Goal: Task Accomplishment & Management: Complete application form

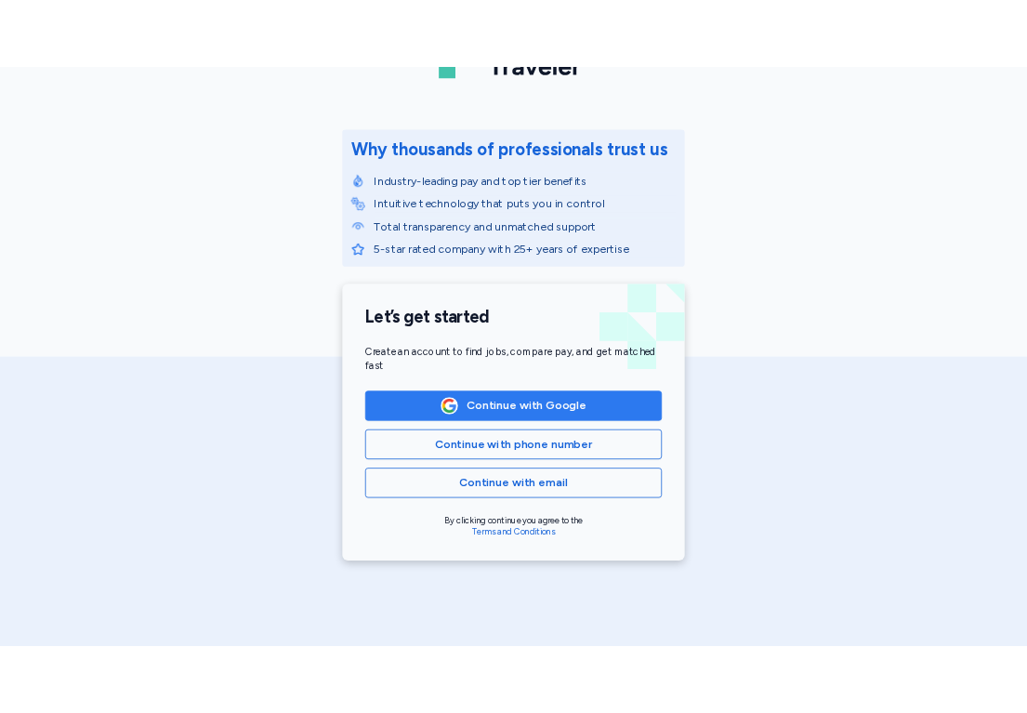
scroll to position [282, 0]
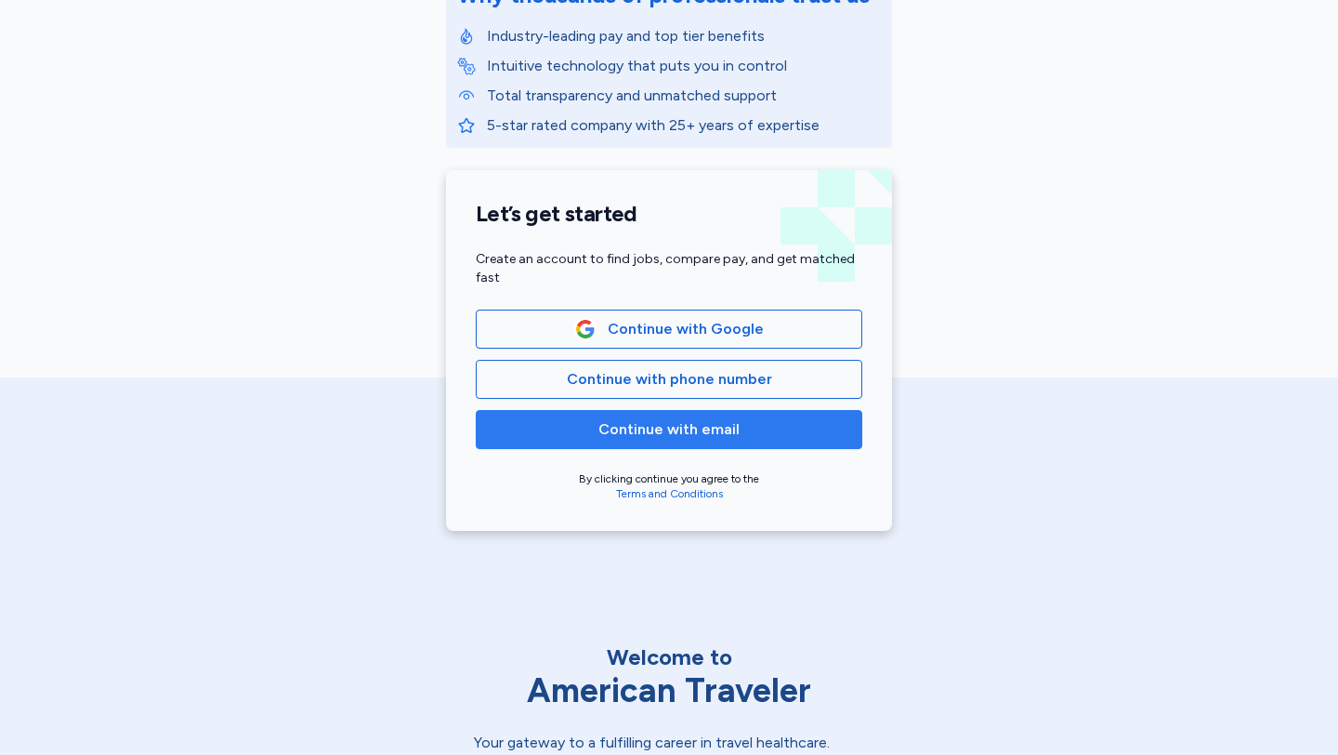
click at [684, 418] on span "Continue with email" at bounding box center [669, 429] width 141 height 22
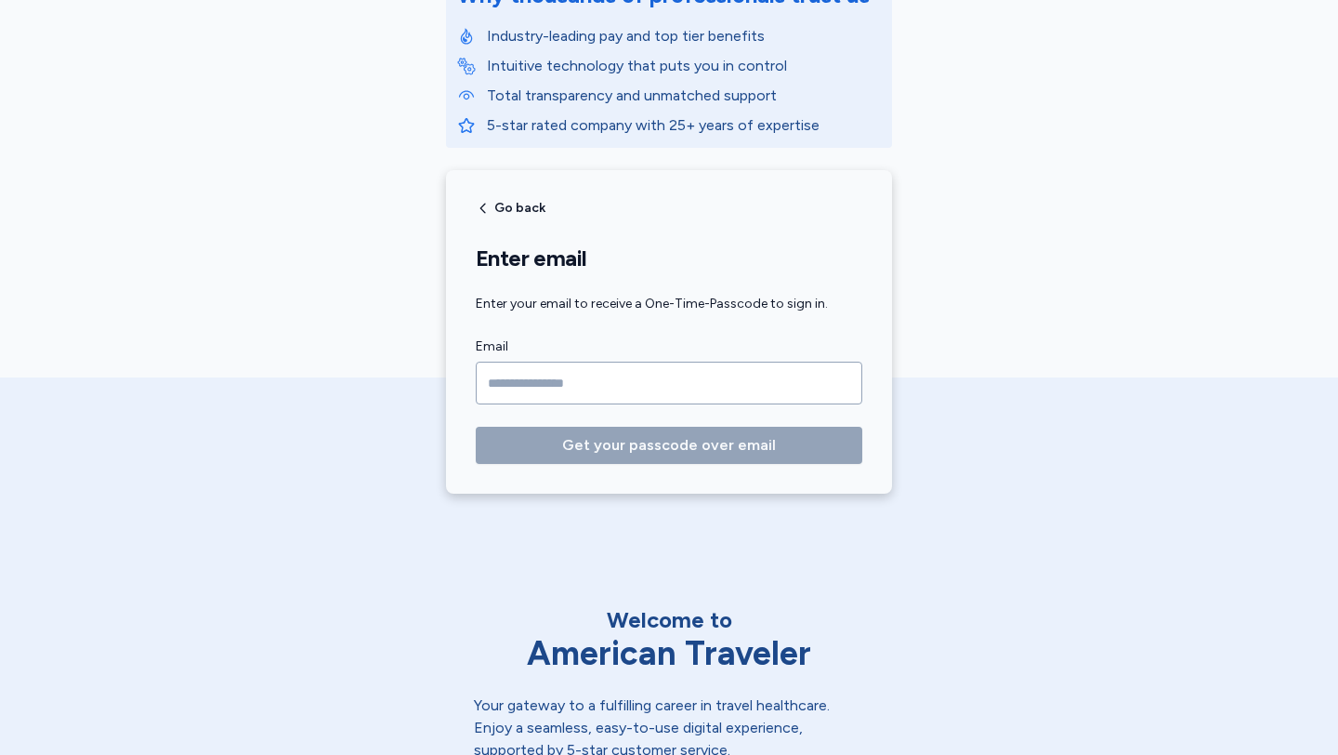
click at [670, 381] on input "Email" at bounding box center [669, 383] width 387 height 43
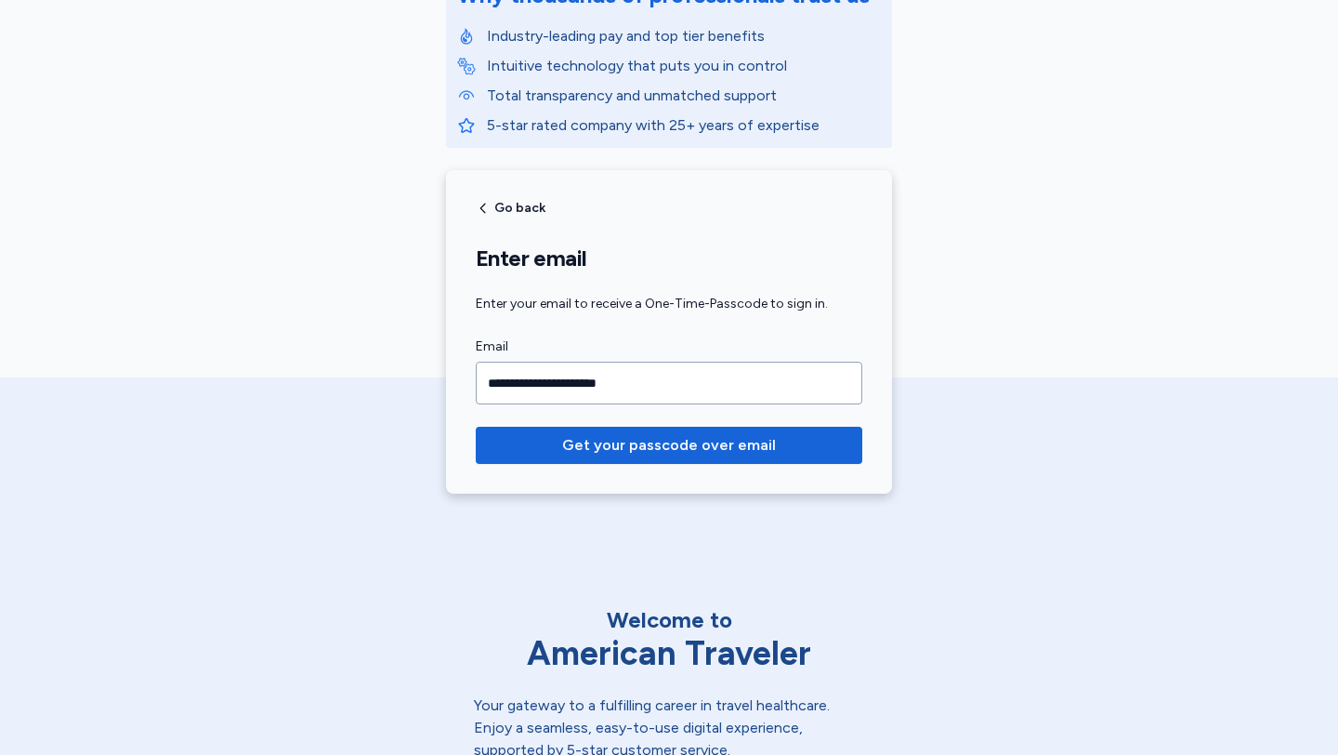
type input "**********"
click at [476, 427] on button "Get your passcode over email" at bounding box center [669, 445] width 387 height 37
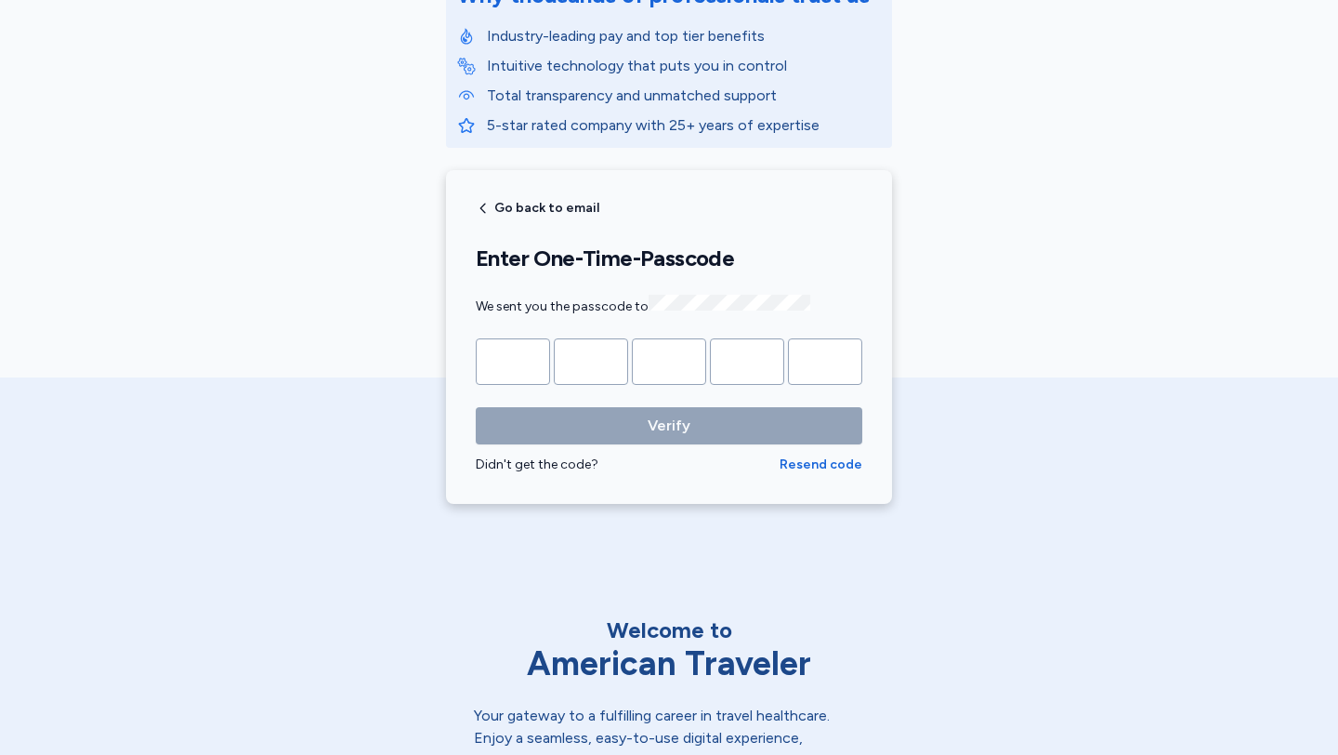
click at [559, 466] on div "Didn't get the code?" at bounding box center [628, 464] width 304 height 19
click at [481, 209] on icon "button" at bounding box center [484, 209] width 6 height 10
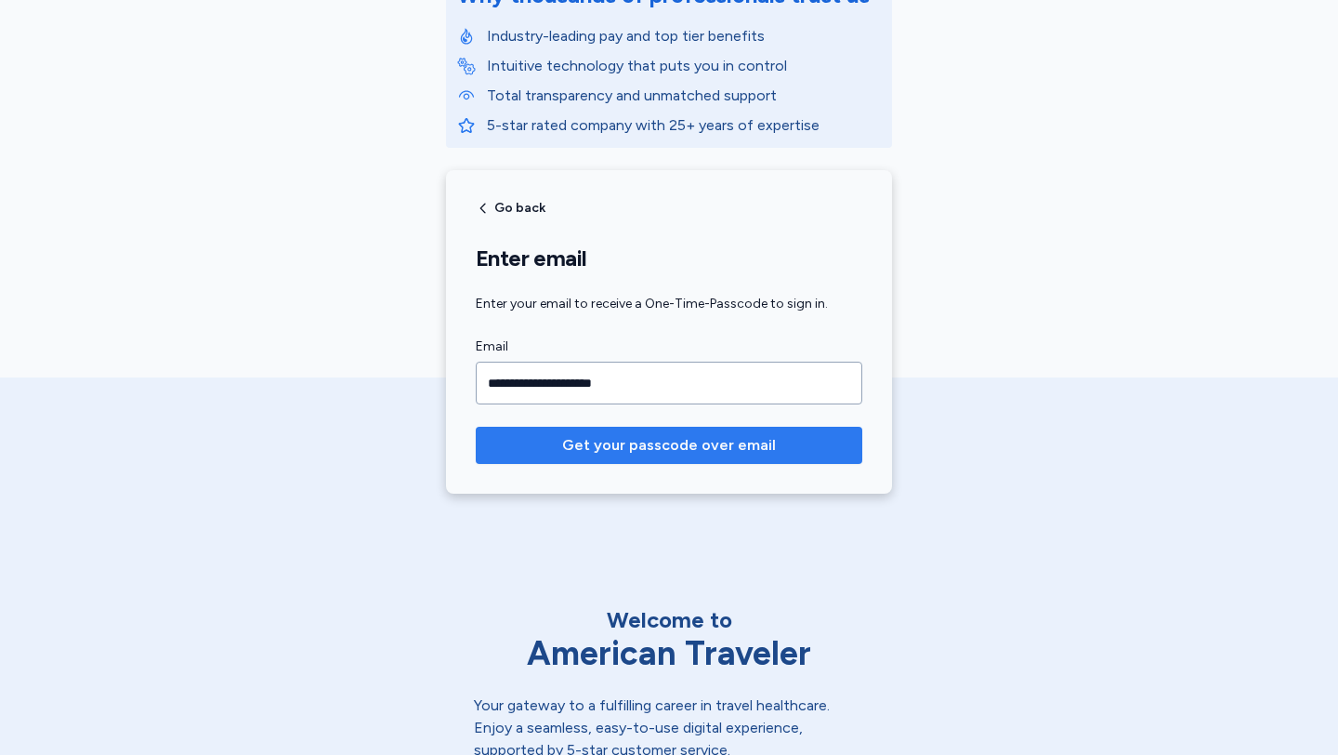
type input "**********"
click at [476, 427] on button "Get your passcode over email" at bounding box center [669, 445] width 387 height 37
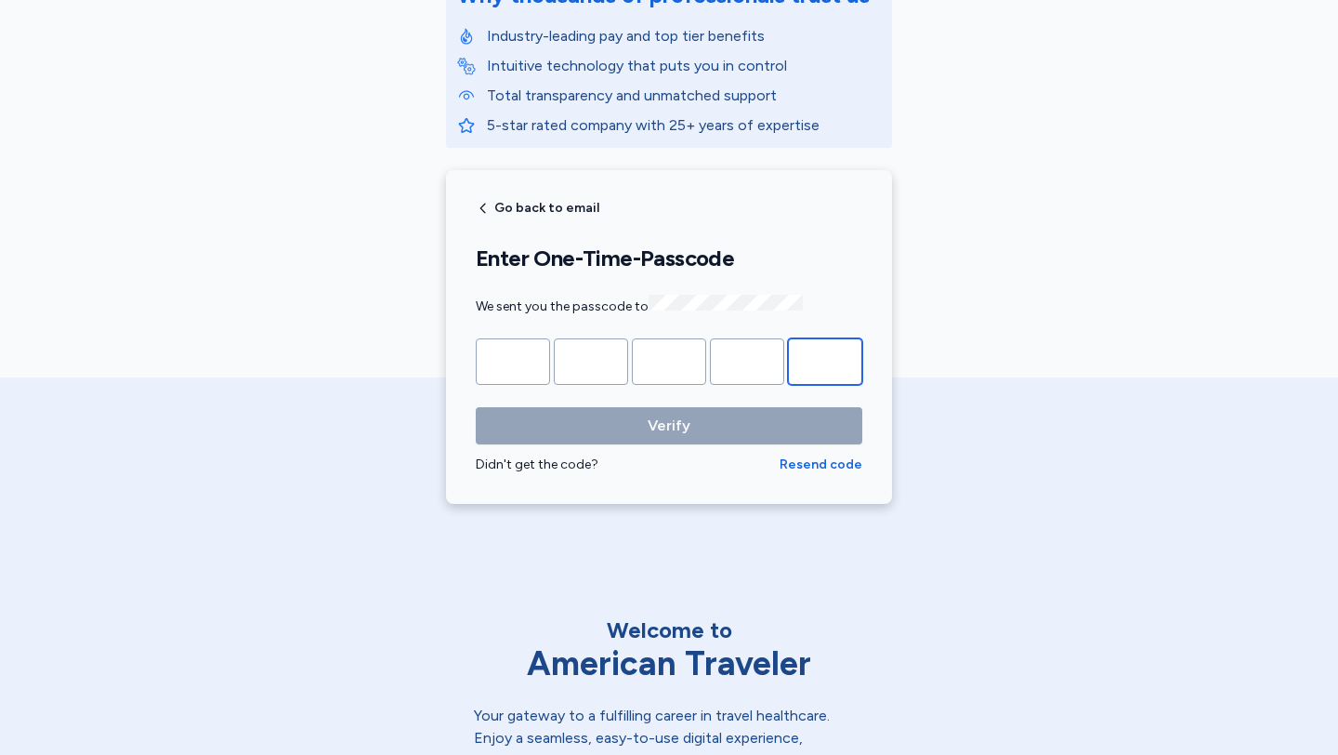
paste input "*"
type input "*"
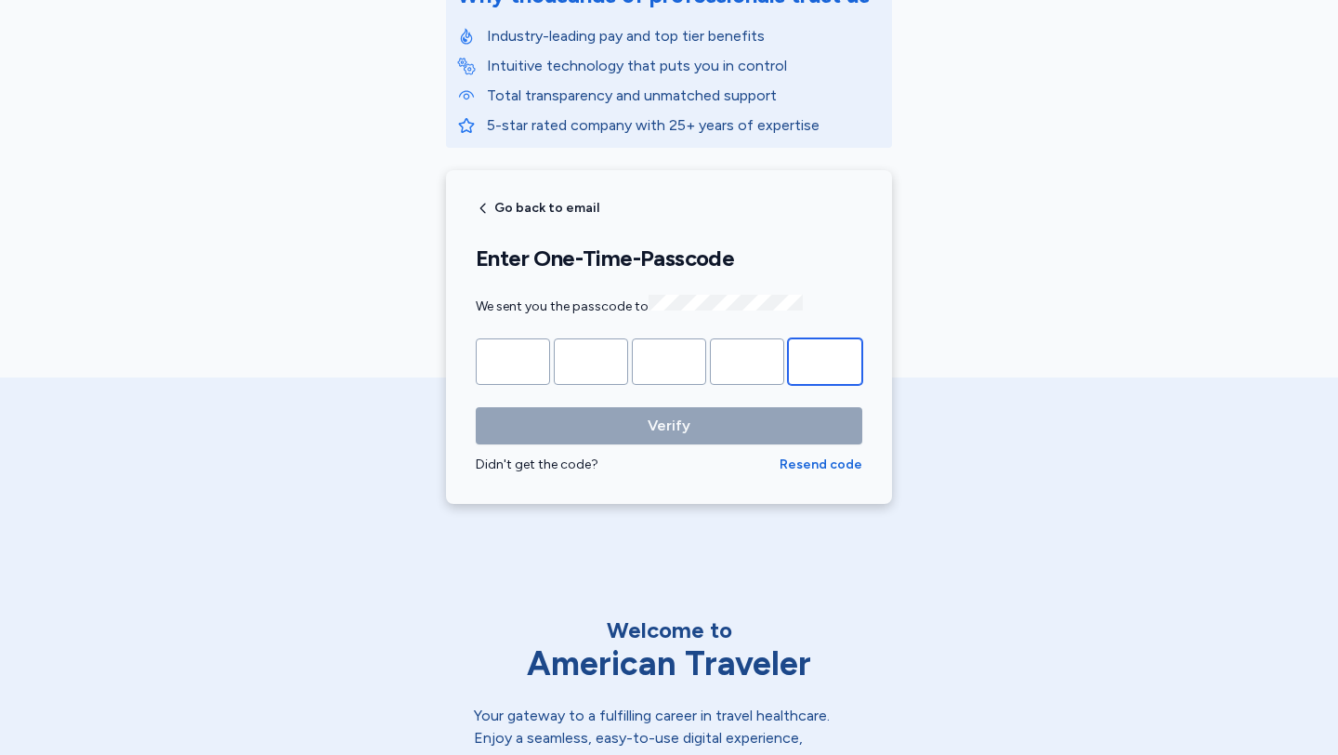
type input "*"
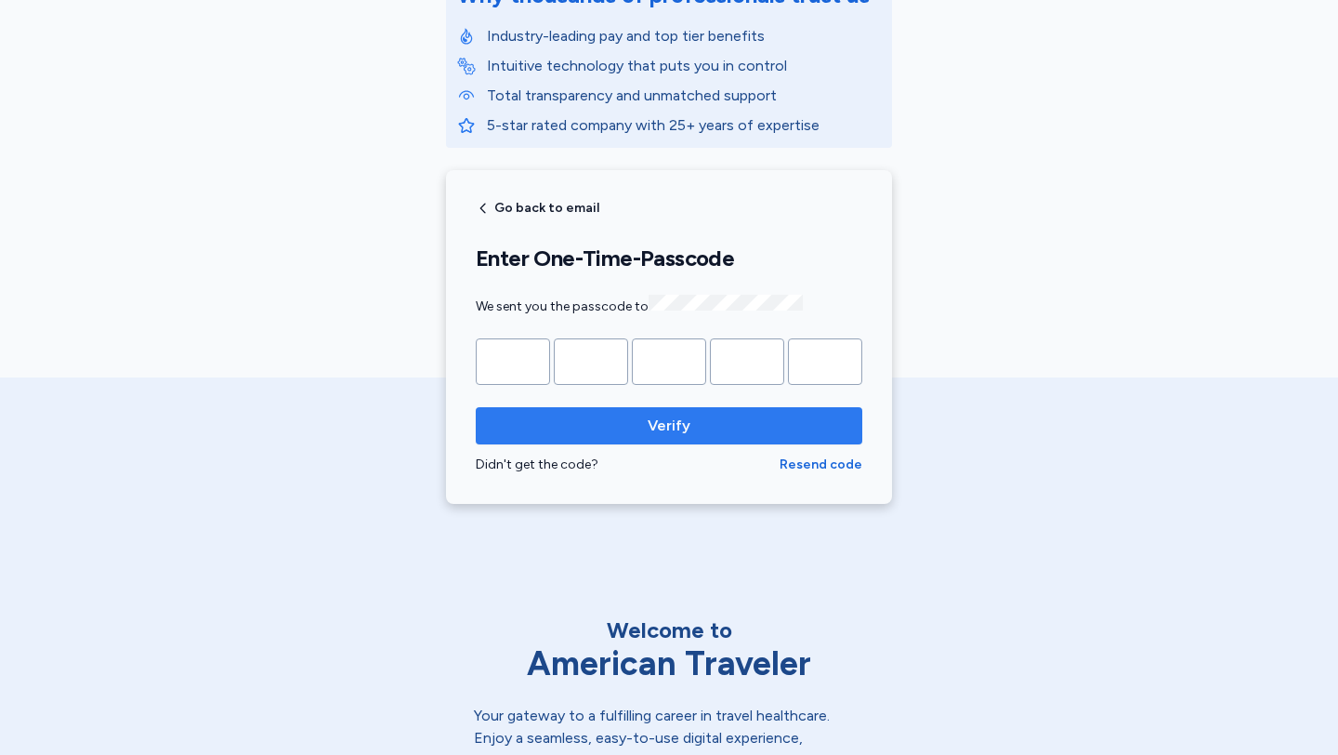
click at [641, 431] on span "Verify" at bounding box center [669, 426] width 357 height 22
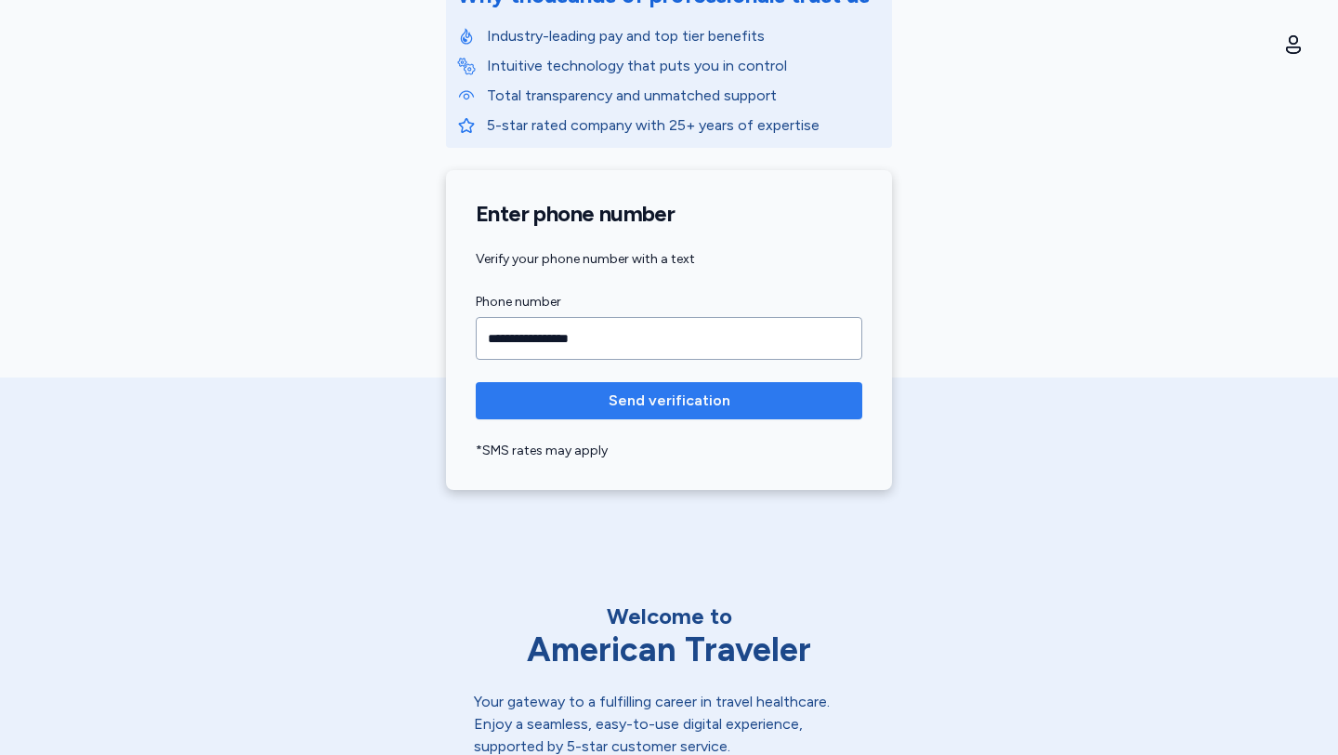
type input "**********"
click at [476, 382] on button "Send verification" at bounding box center [669, 400] width 387 height 37
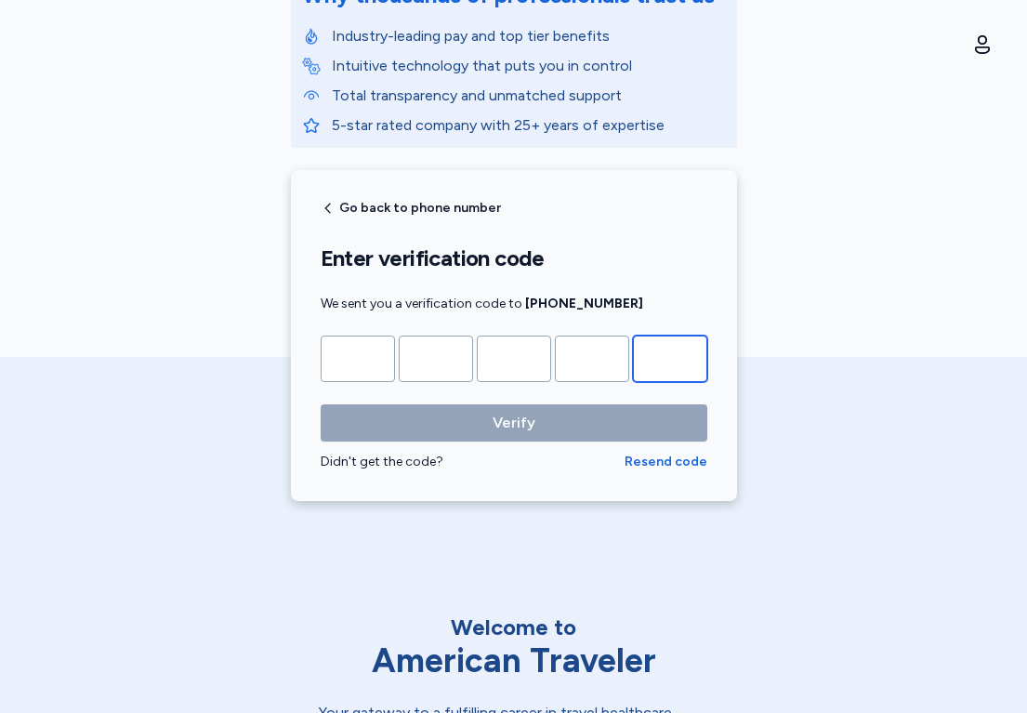
paste input "*"
type input "*"
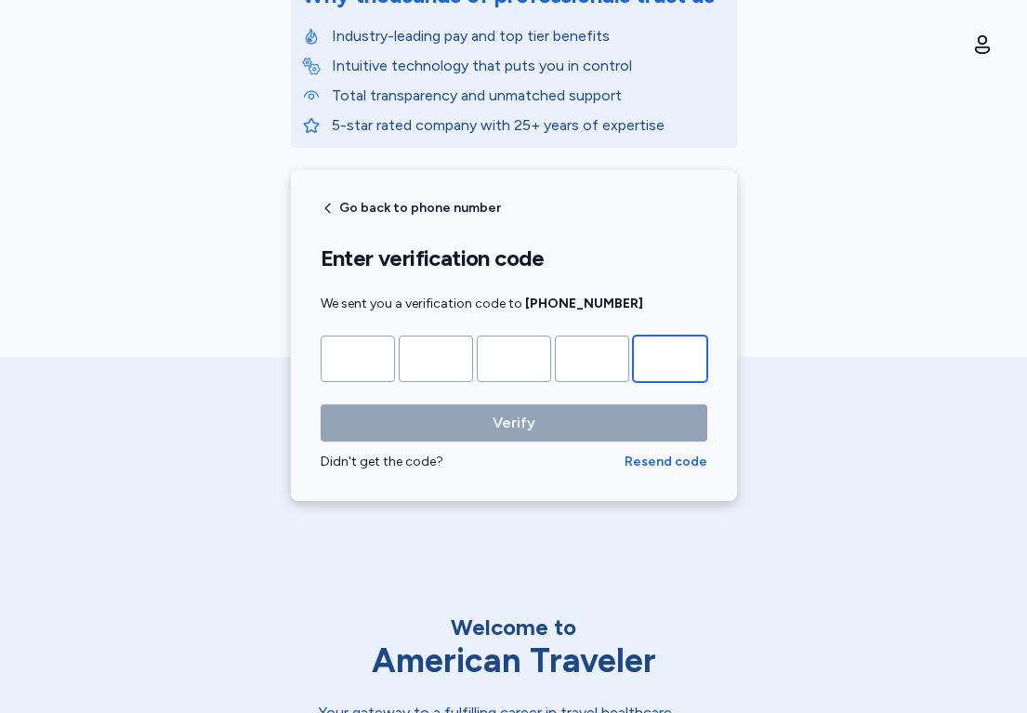
type input "*"
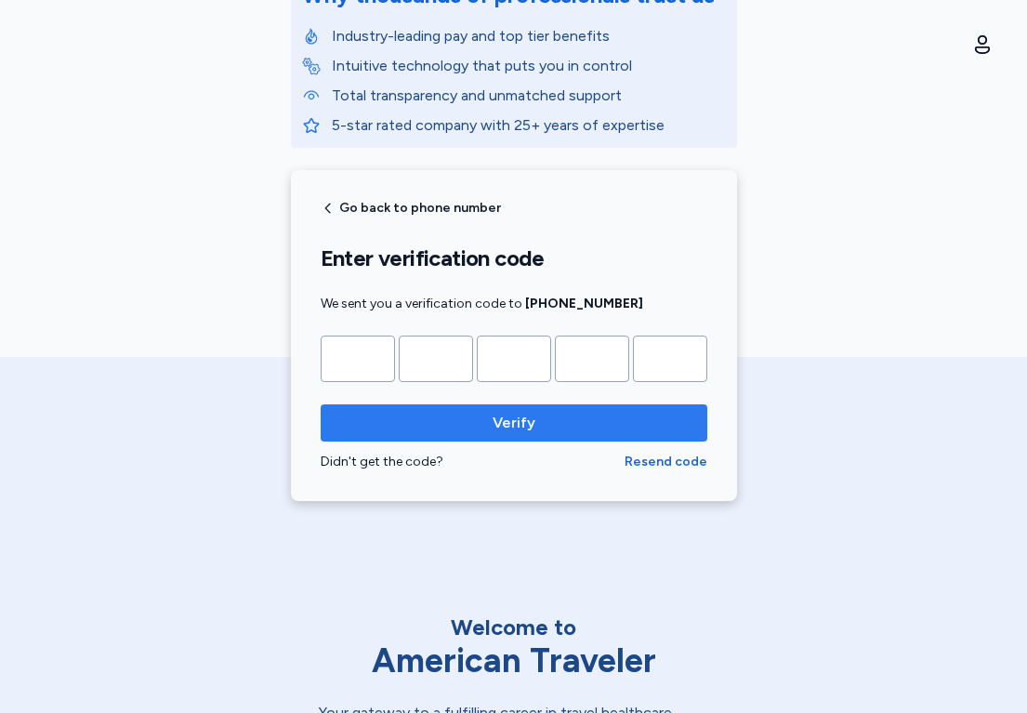
click at [519, 412] on span "Verify" at bounding box center [514, 423] width 43 height 22
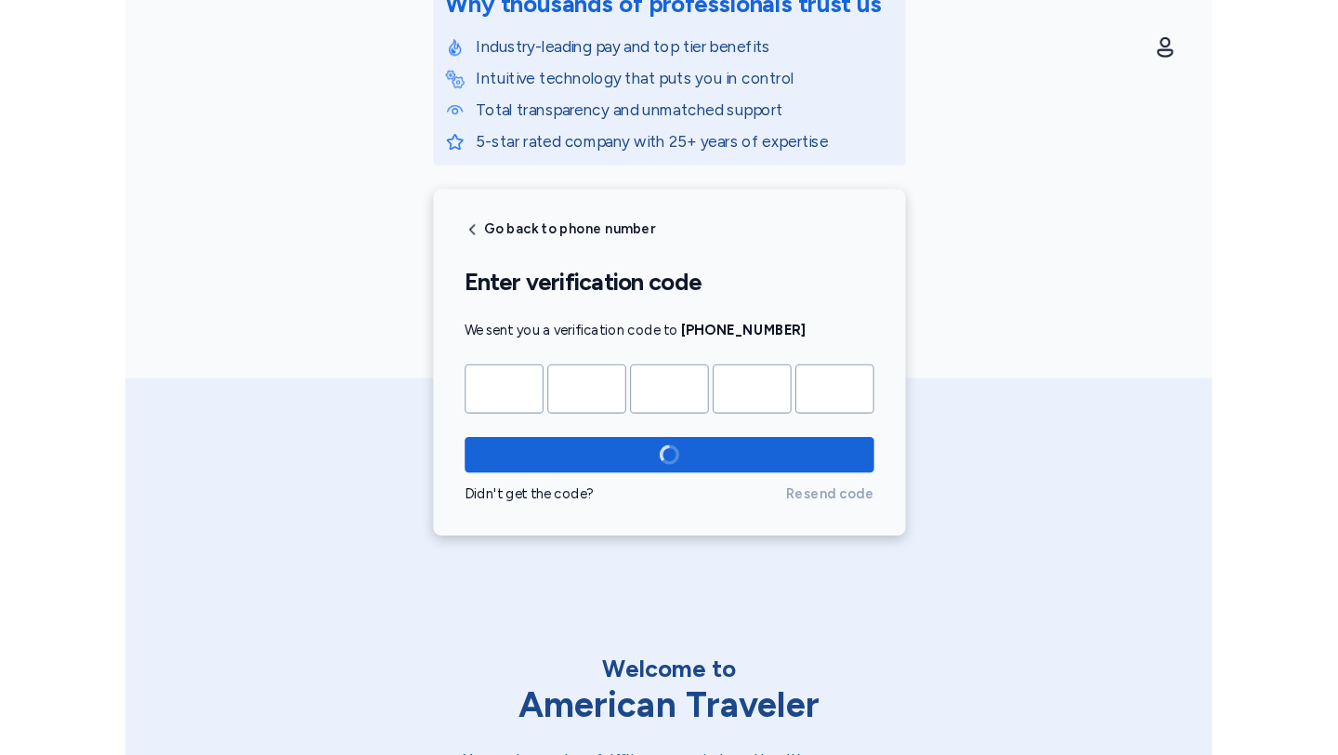
scroll to position [271, 0]
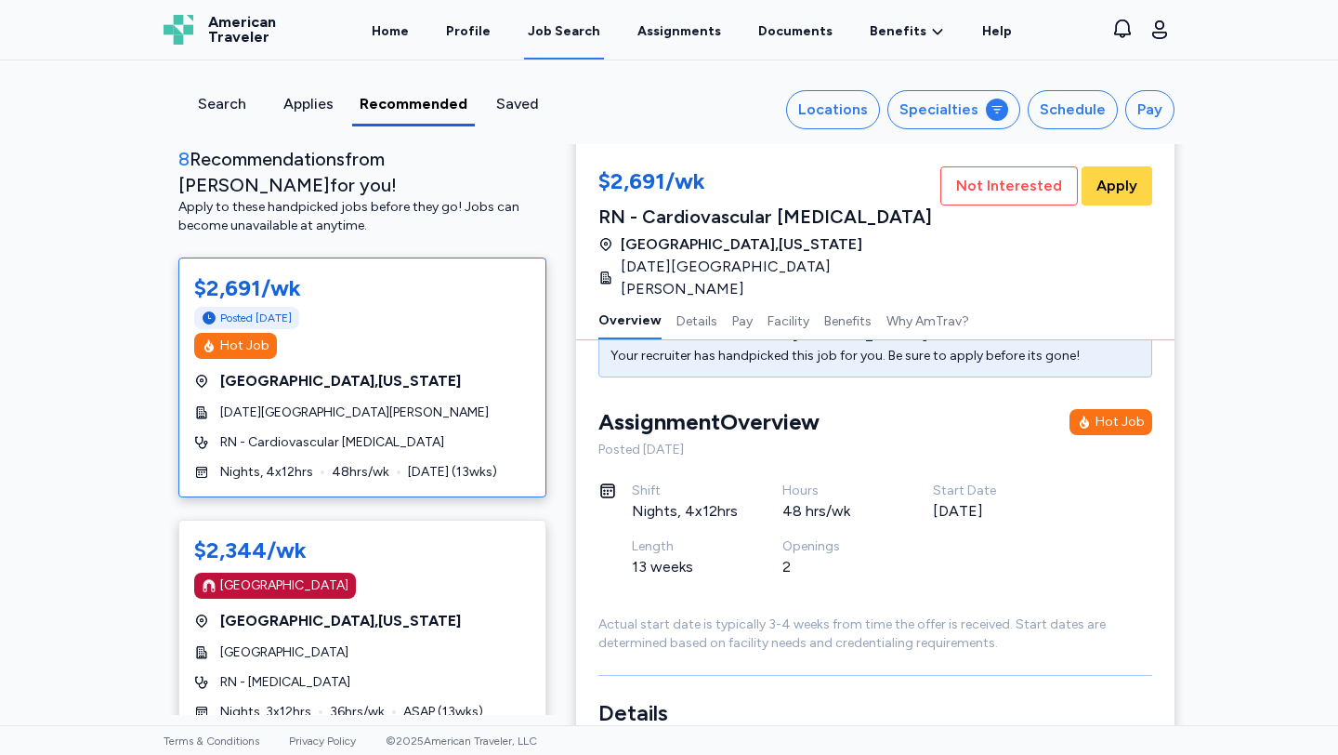
click at [227, 103] on div "Search" at bounding box center [222, 104] width 72 height 22
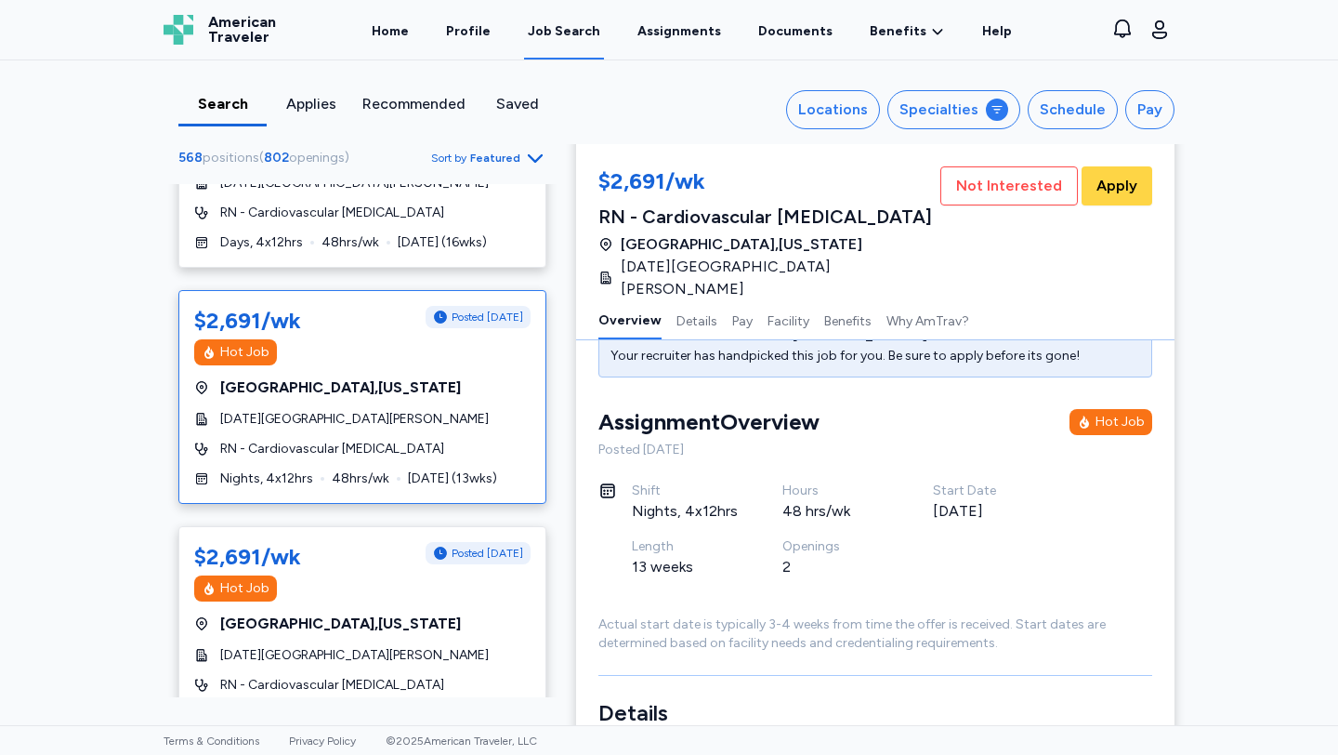
scroll to position [1292, 0]
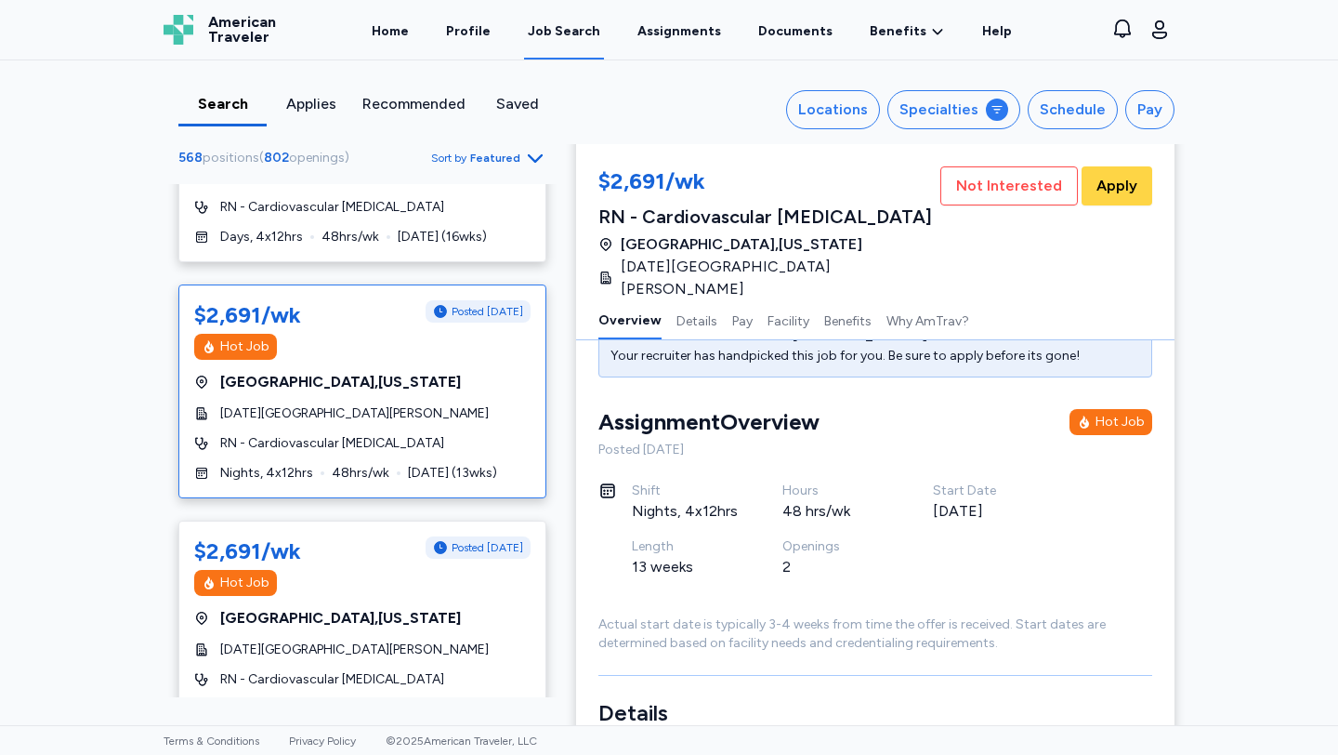
click at [493, 162] on span "Featured" at bounding box center [495, 158] width 50 height 15
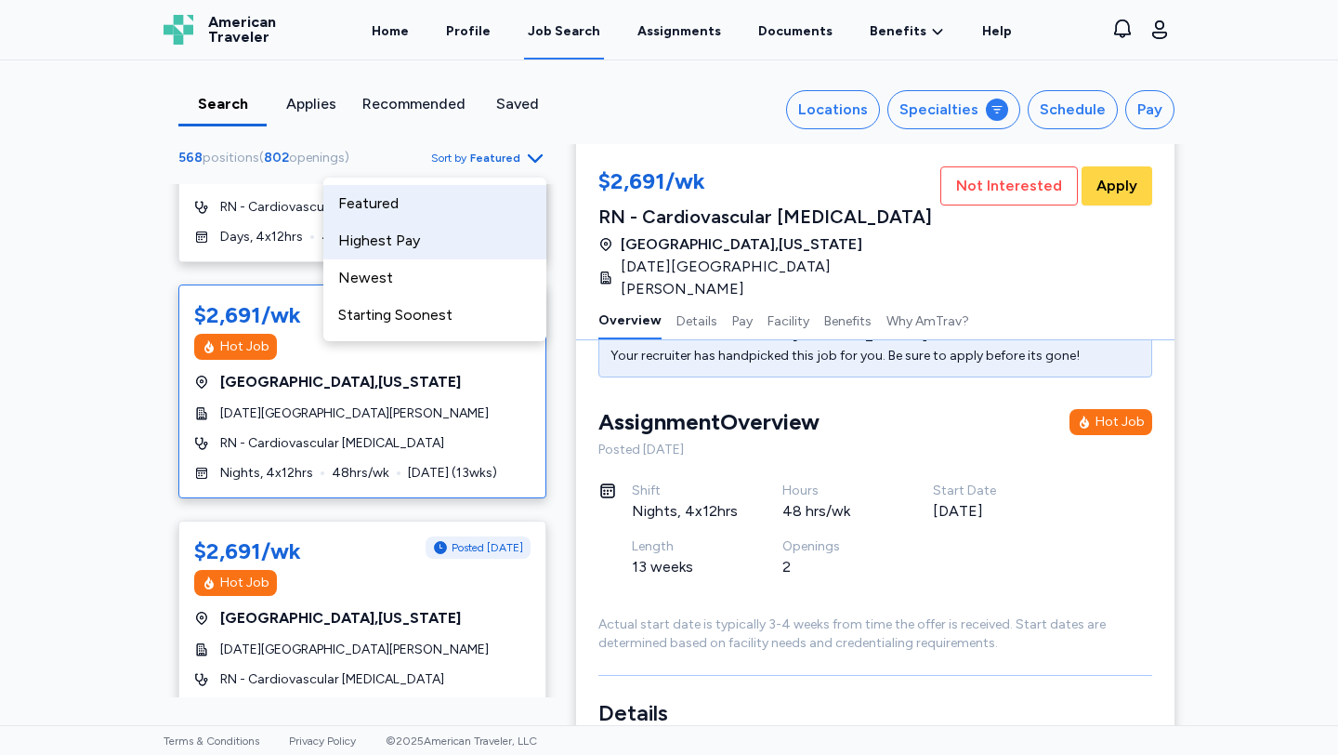
click at [453, 239] on div "Highest Pay" at bounding box center [434, 240] width 223 height 37
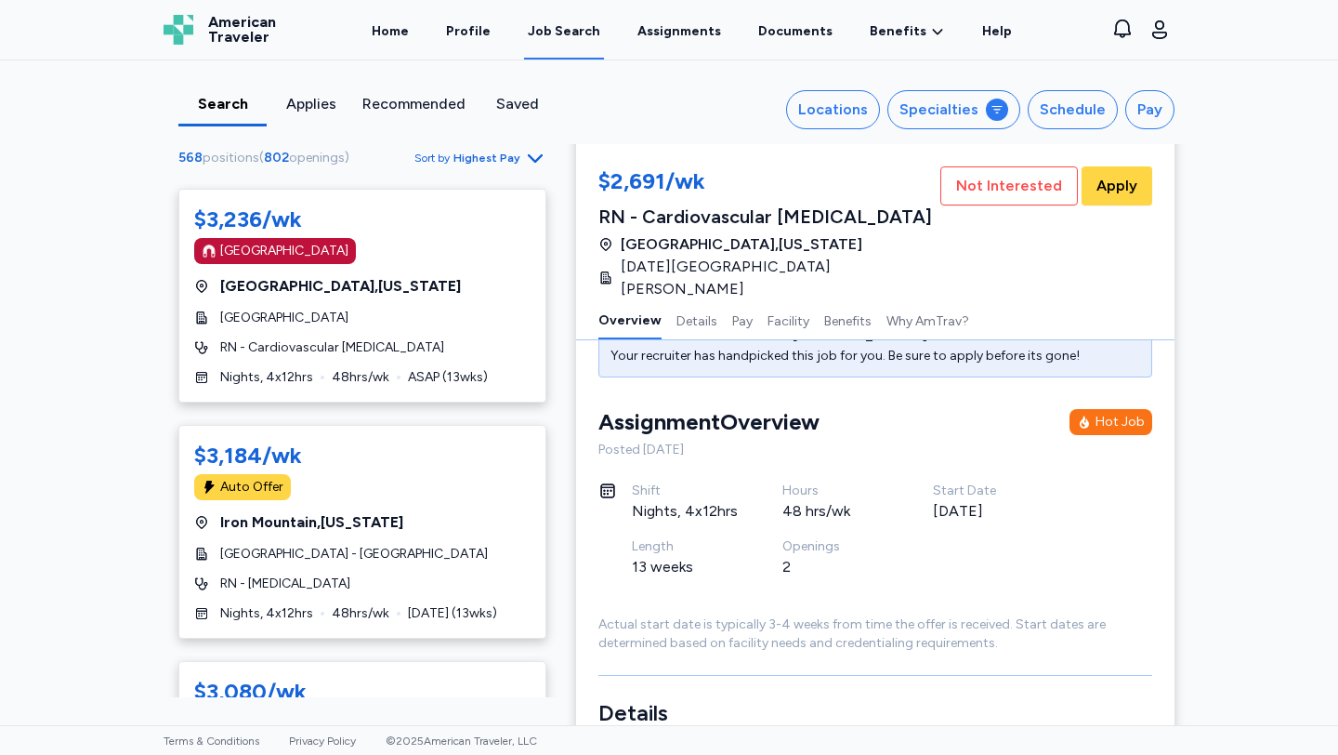
scroll to position [654, 0]
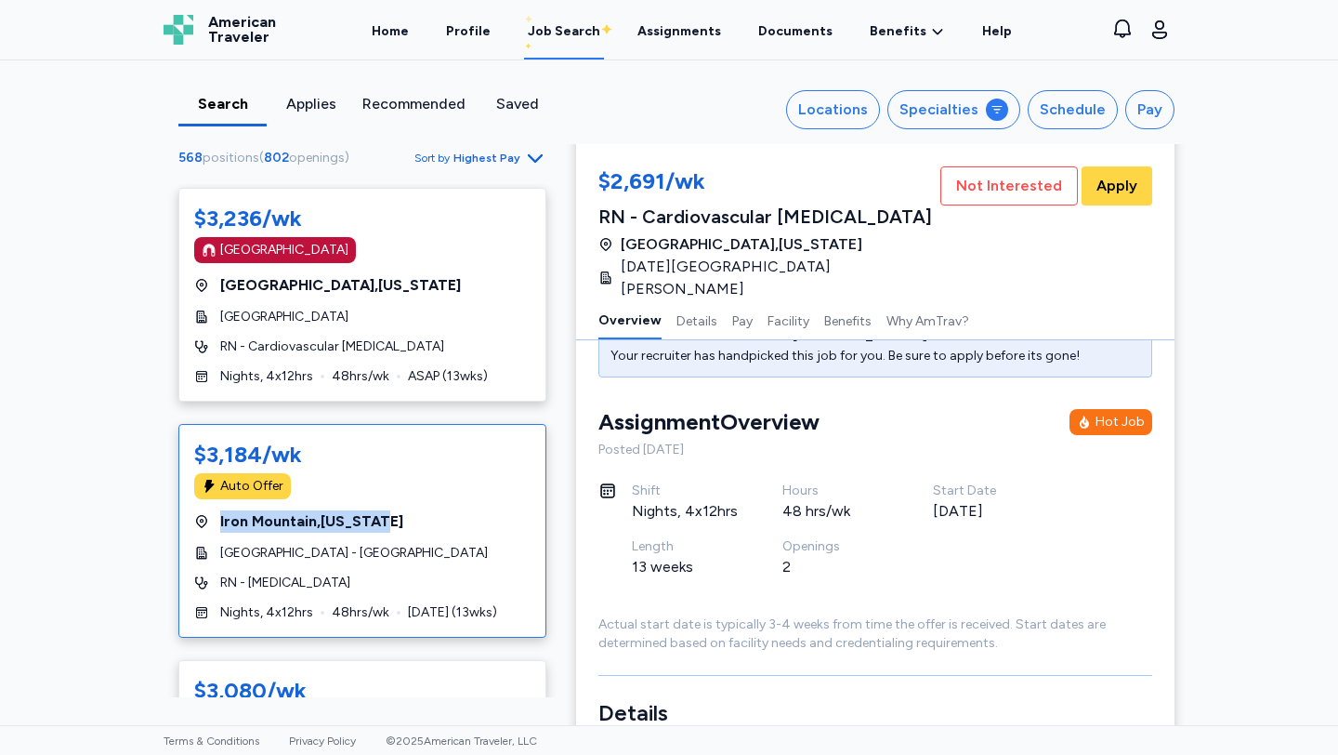
drag, startPoint x: 397, startPoint y: 478, endPoint x: 207, endPoint y: 480, distance: 189.6
click at [207, 510] on div "[GEOGRAPHIC_DATA] , [US_STATE]" at bounding box center [362, 521] width 336 height 22
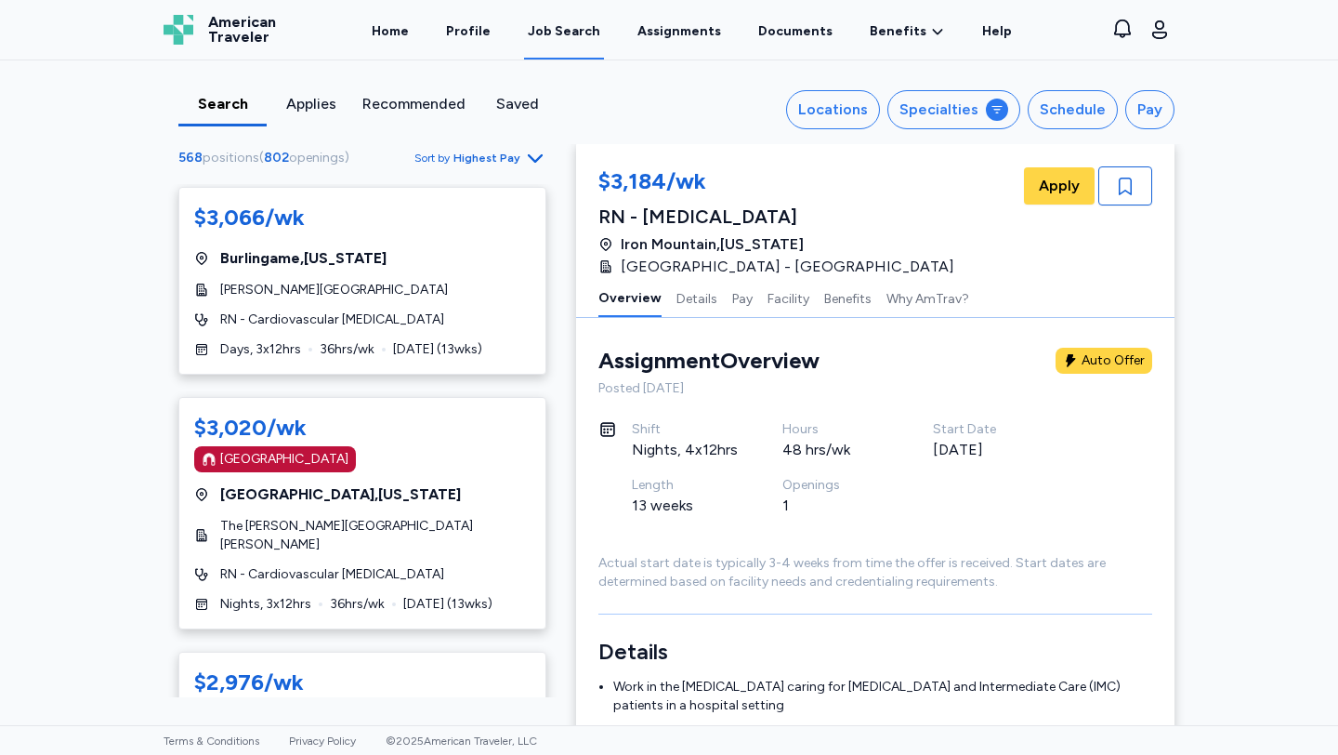
scroll to position [1605, 0]
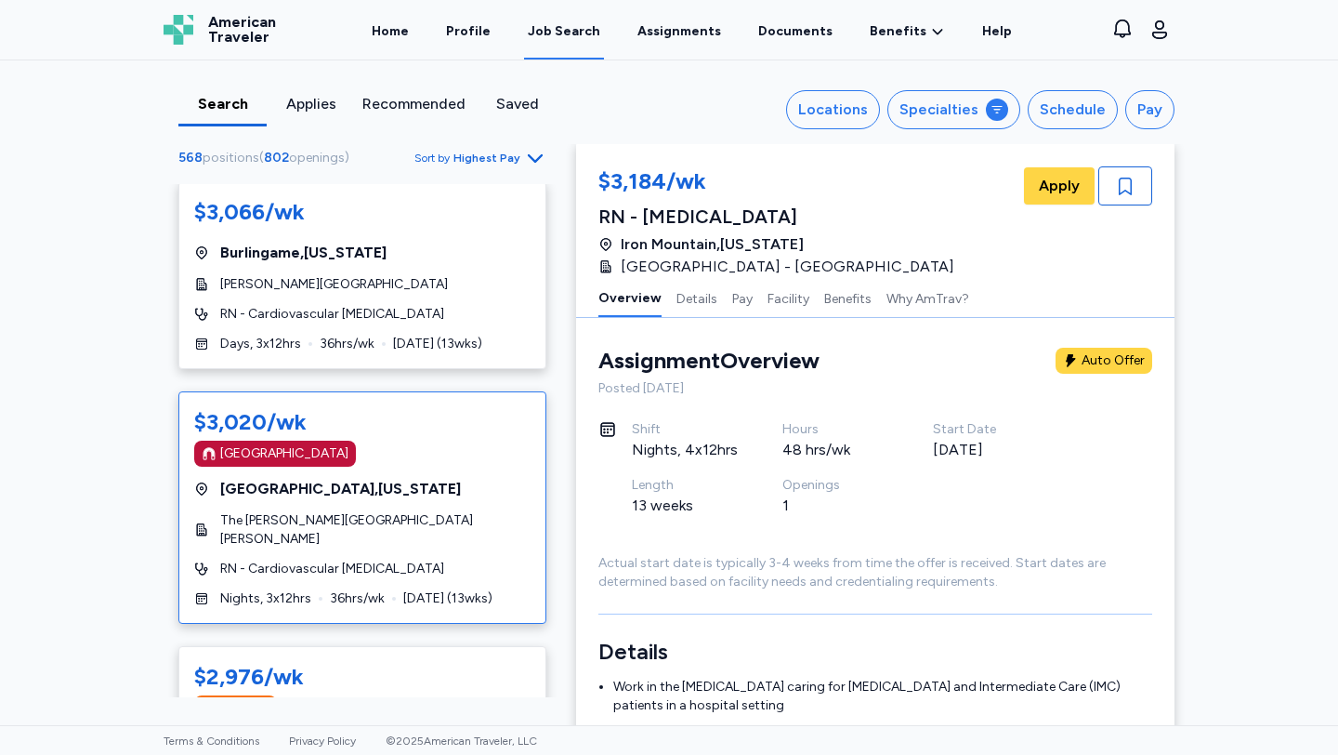
click at [475, 511] on div "The [PERSON_NAME][GEOGRAPHIC_DATA][PERSON_NAME]" at bounding box center [362, 529] width 336 height 37
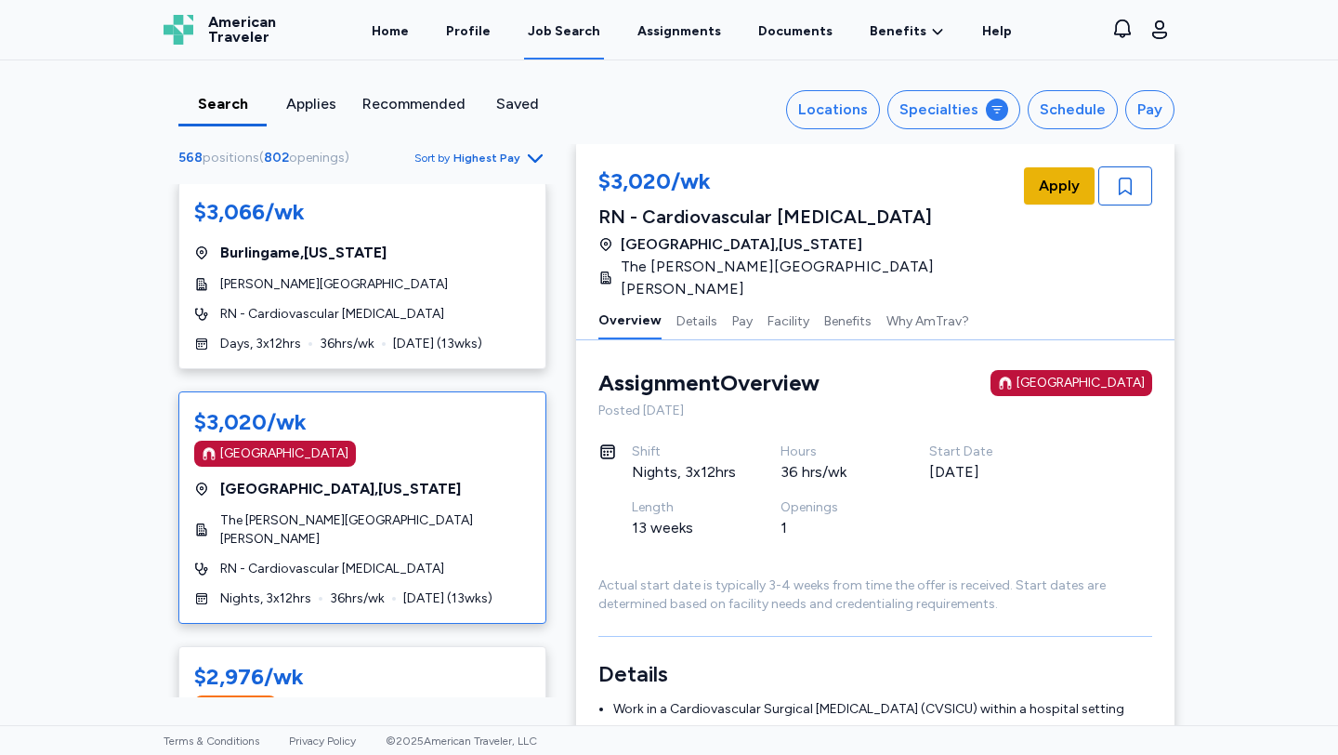
click at [1026, 178] on span "Apply" at bounding box center [1059, 186] width 41 height 22
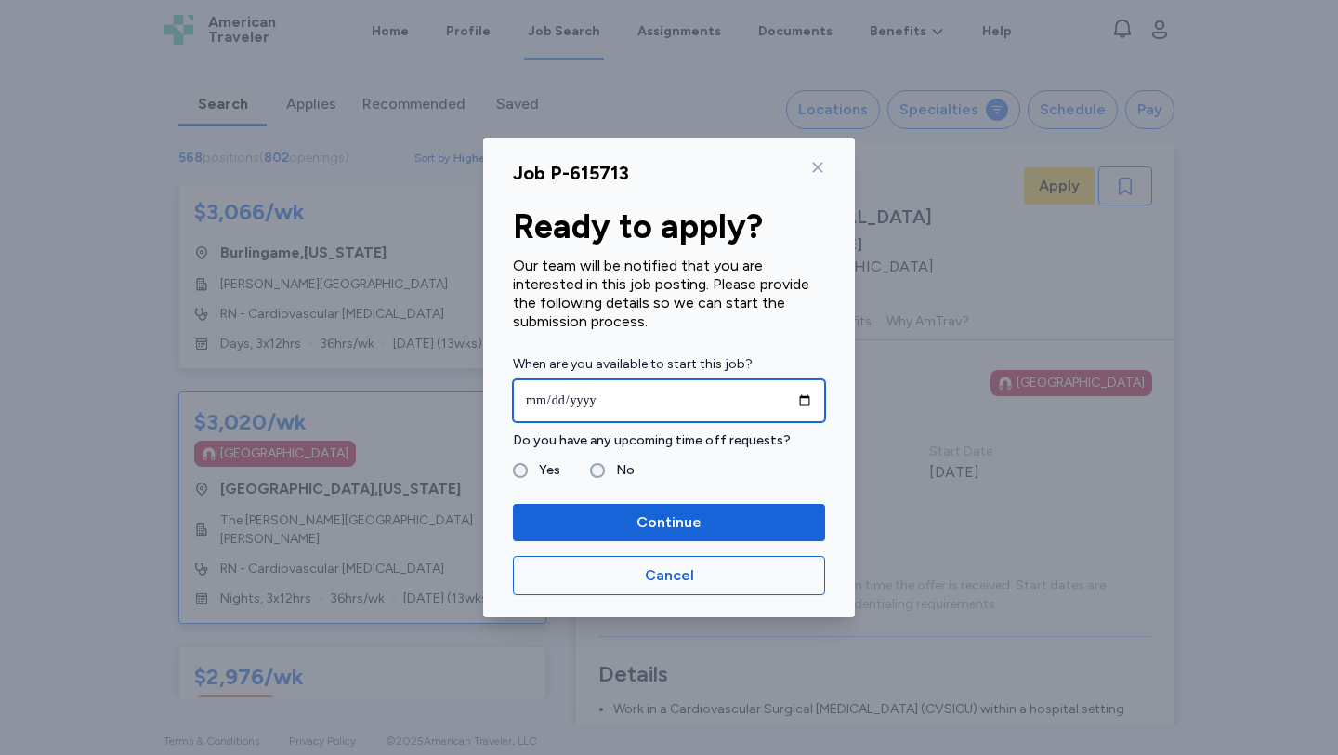
click at [543, 410] on input "date" at bounding box center [669, 400] width 312 height 43
click at [797, 403] on input "date" at bounding box center [669, 400] width 312 height 43
type input "**********"
click at [537, 468] on label "Yes" at bounding box center [544, 470] width 33 height 22
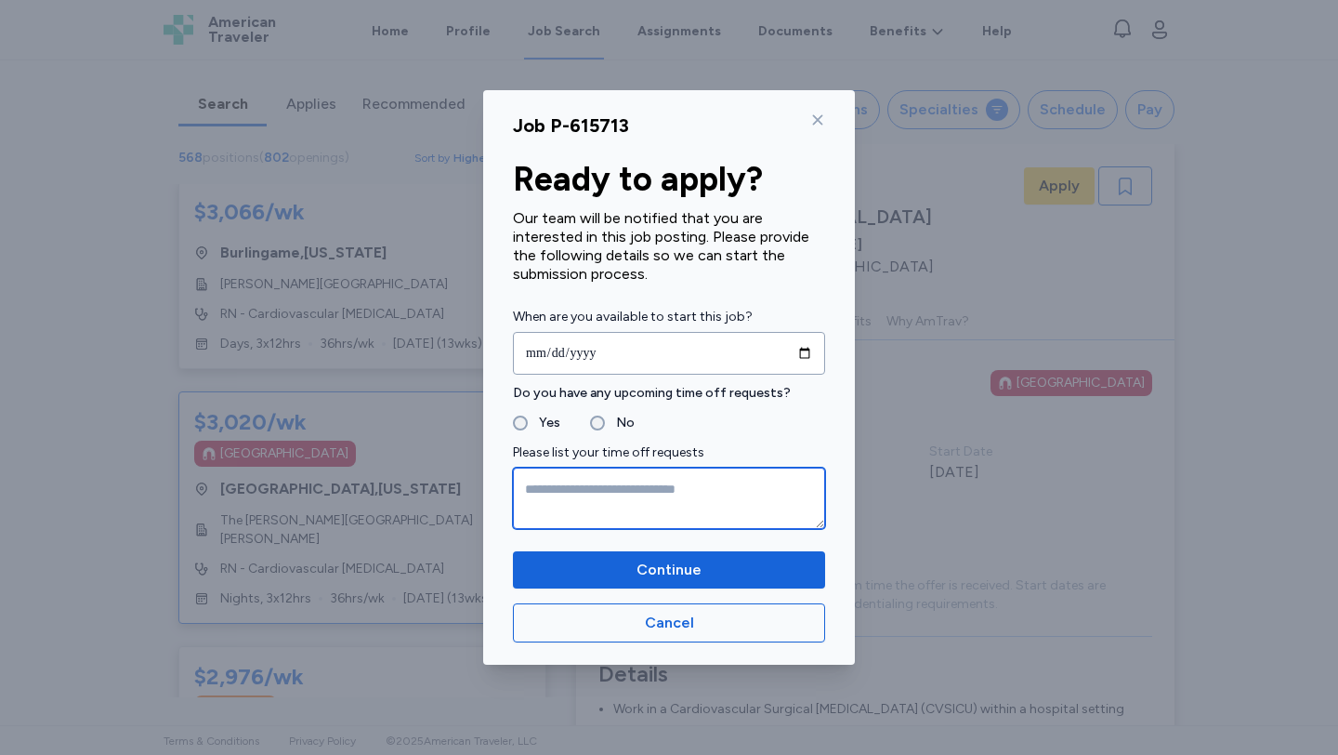
click at [576, 489] on textarea at bounding box center [669, 498] width 312 height 61
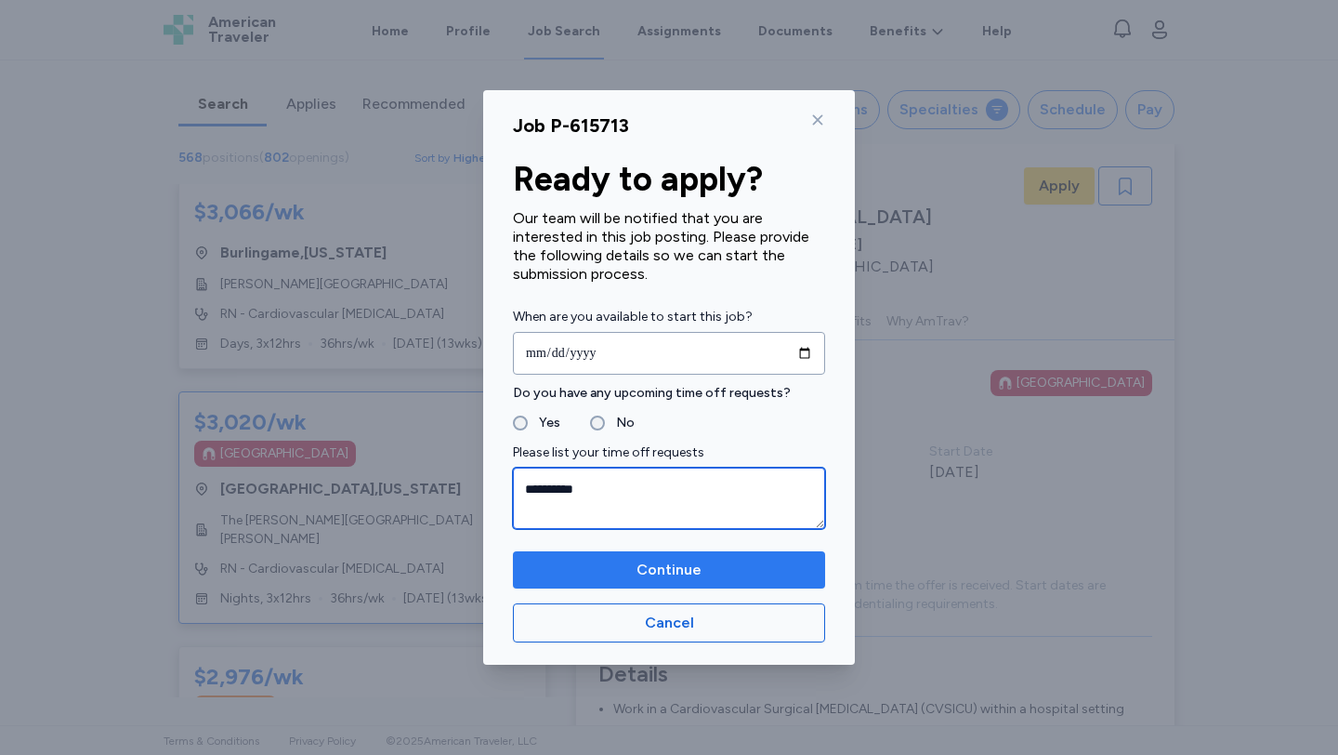
type textarea "**********"
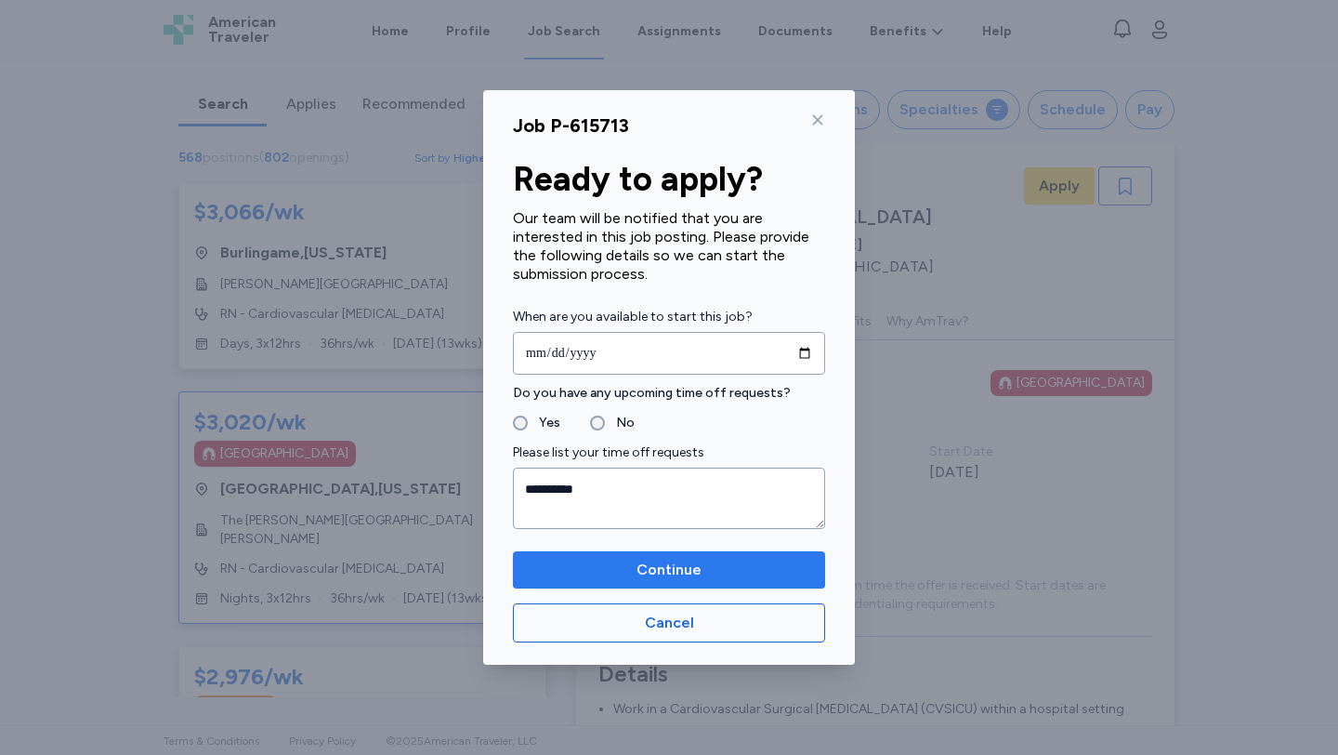
click at [694, 569] on span "Continue" at bounding box center [669, 570] width 65 height 22
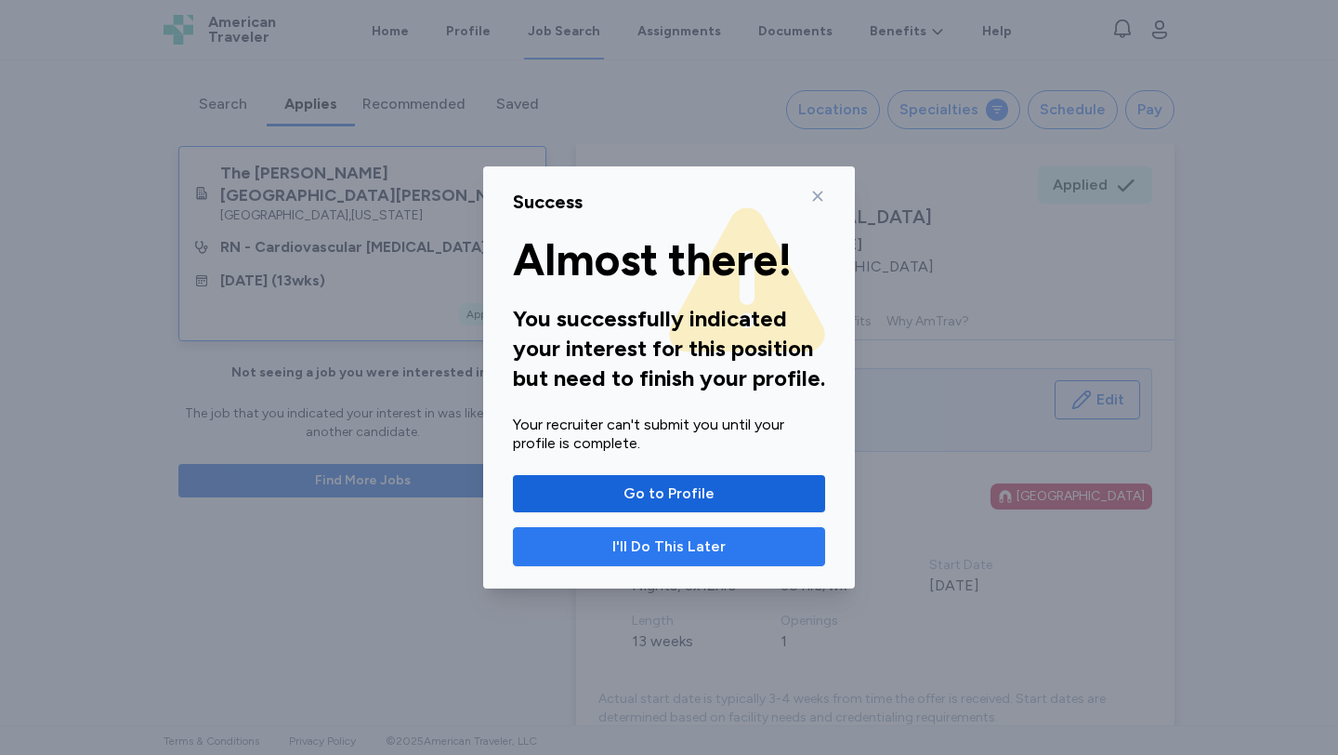
click at [704, 560] on button "I'll Do This Later" at bounding box center [669, 546] width 312 height 39
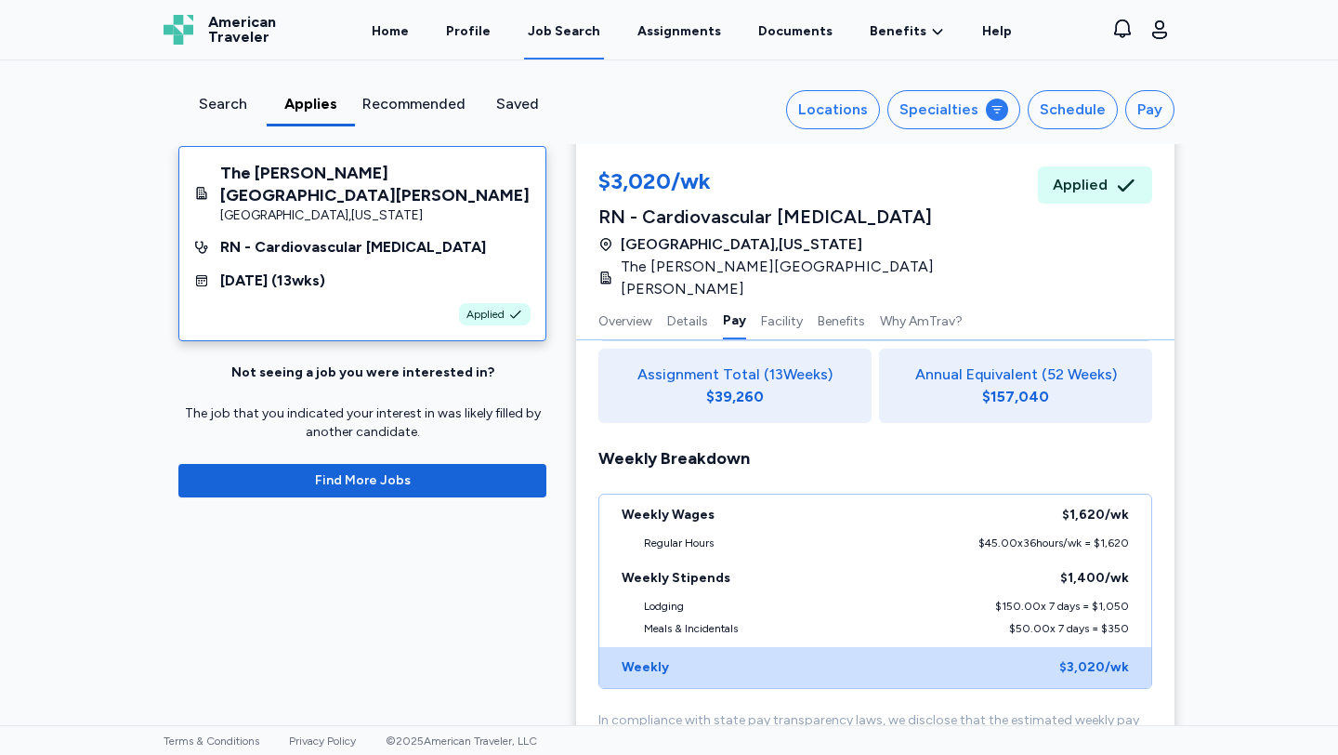
scroll to position [1324, 0]
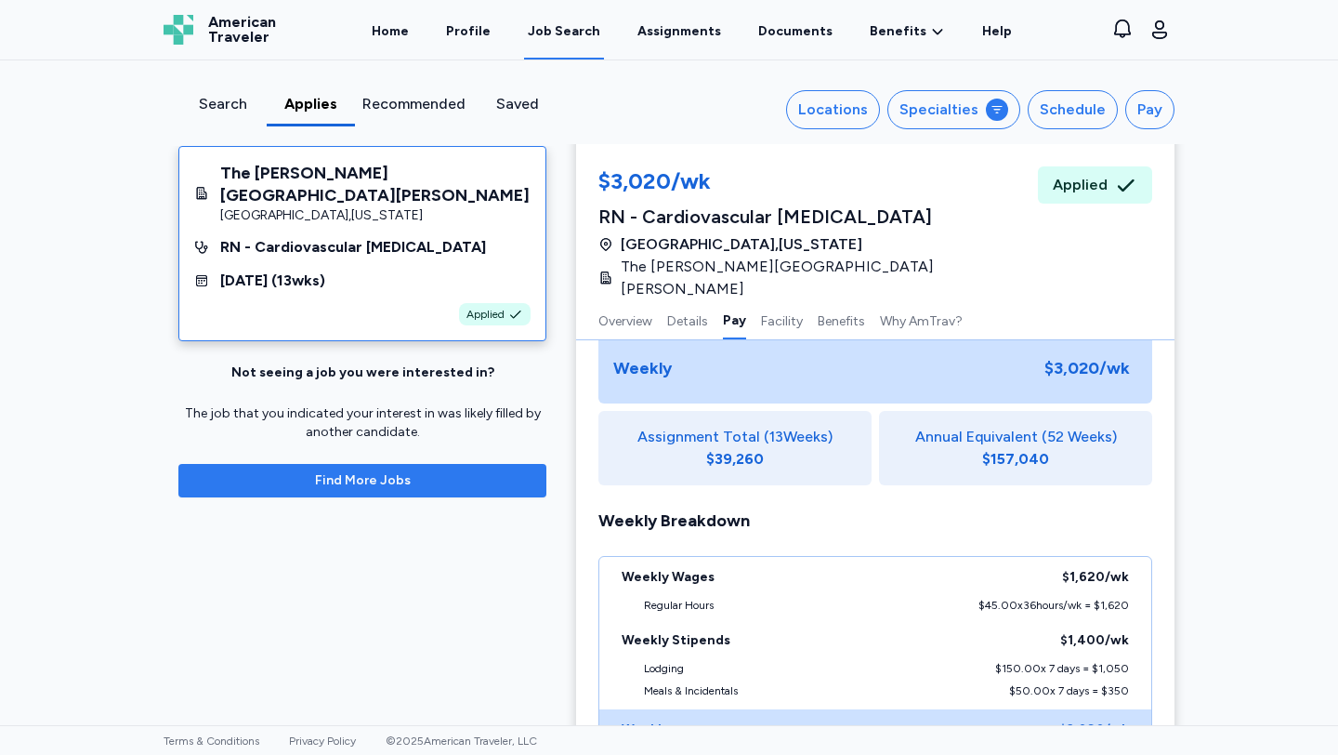
click at [489, 471] on span "Find More Jobs" at bounding box center [362, 480] width 338 height 19
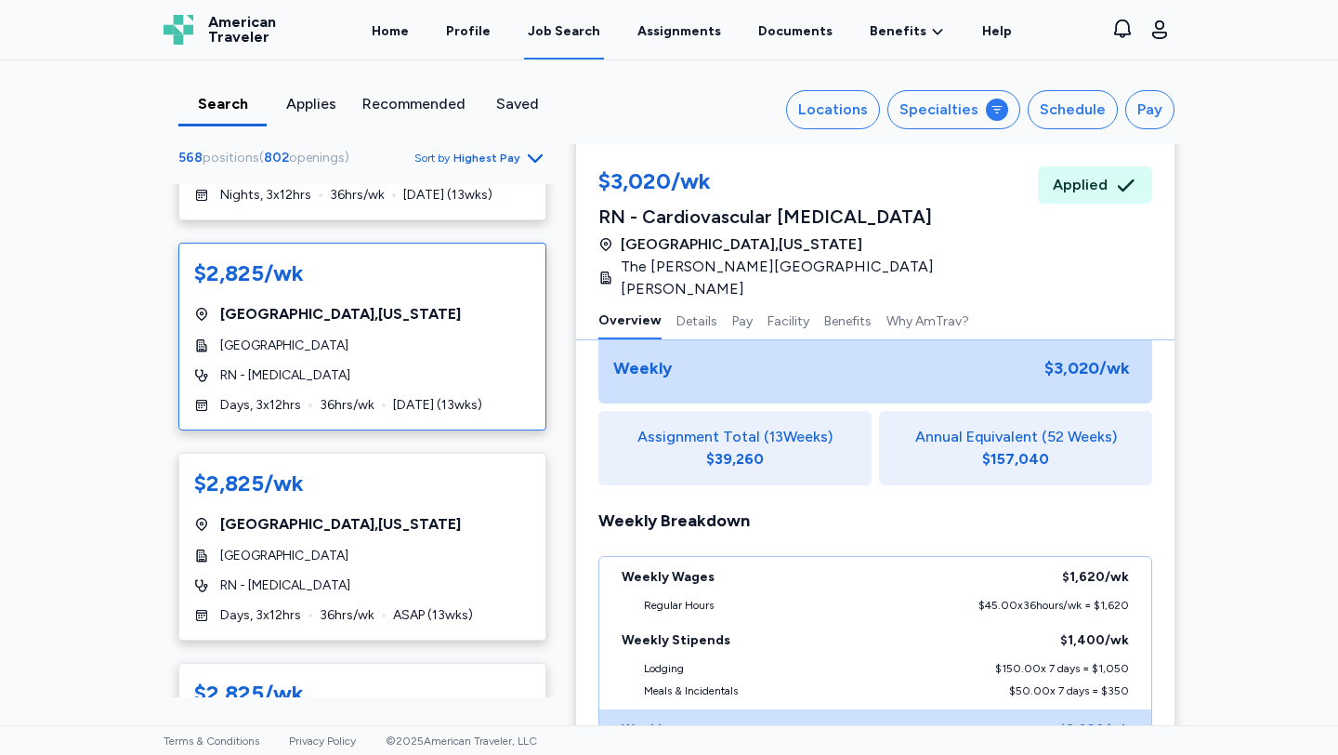
scroll to position [4673, 0]
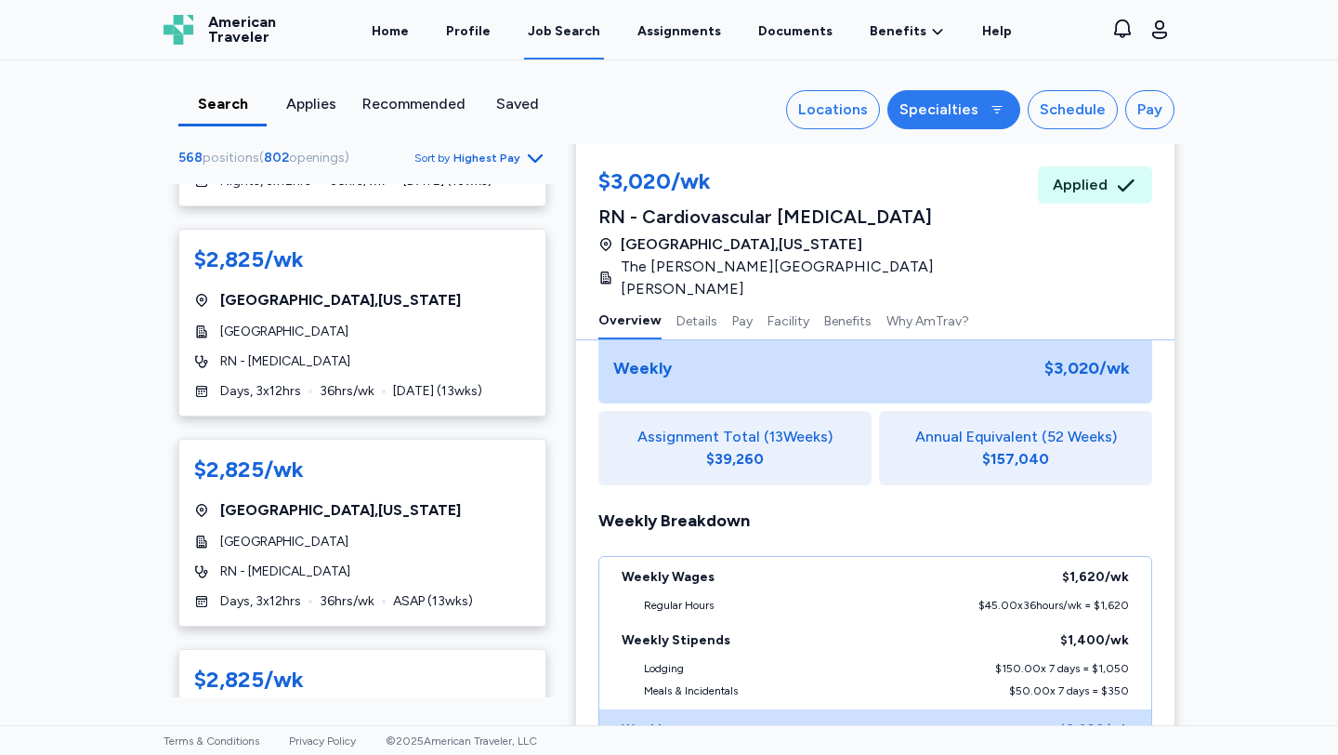
click at [953, 114] on div "Specialties" at bounding box center [939, 110] width 79 height 22
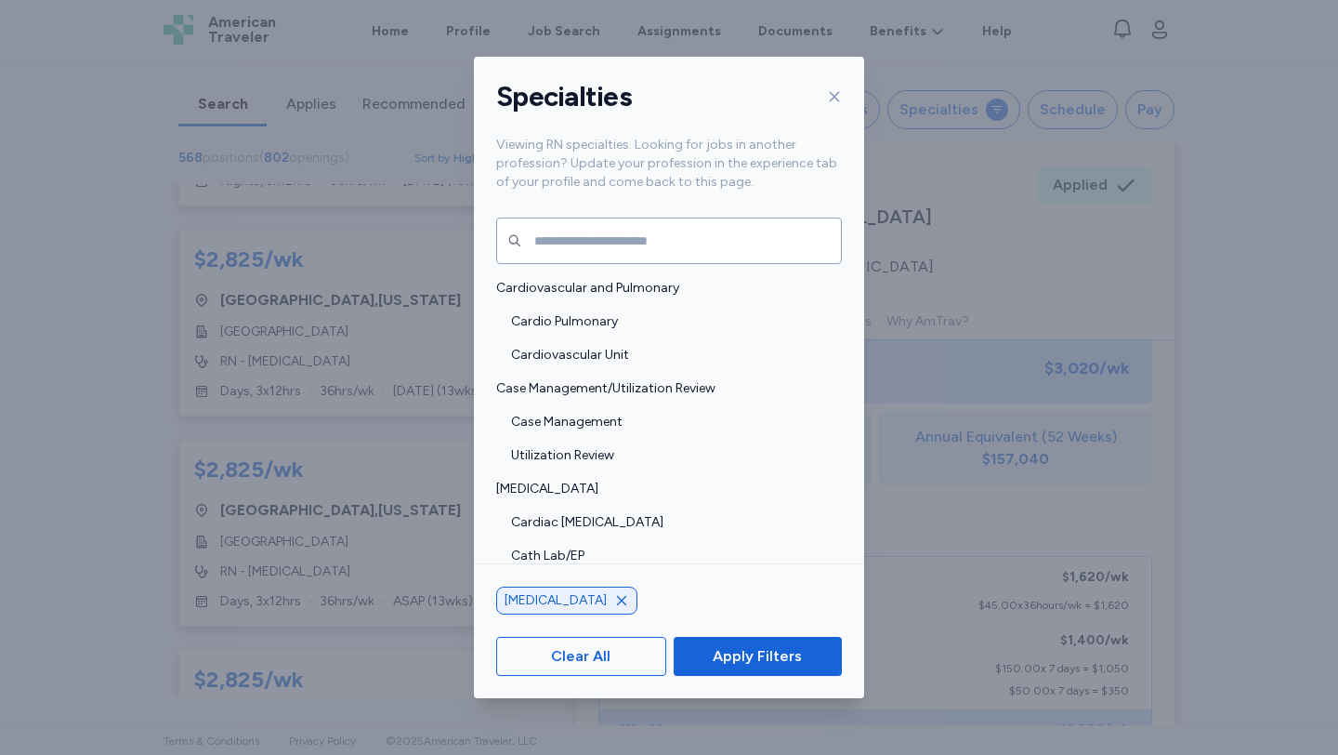
click at [953, 114] on div "Specialties Viewing RN specialties. Looking for jobs in another profession? Upd…" at bounding box center [669, 377] width 1338 height 755
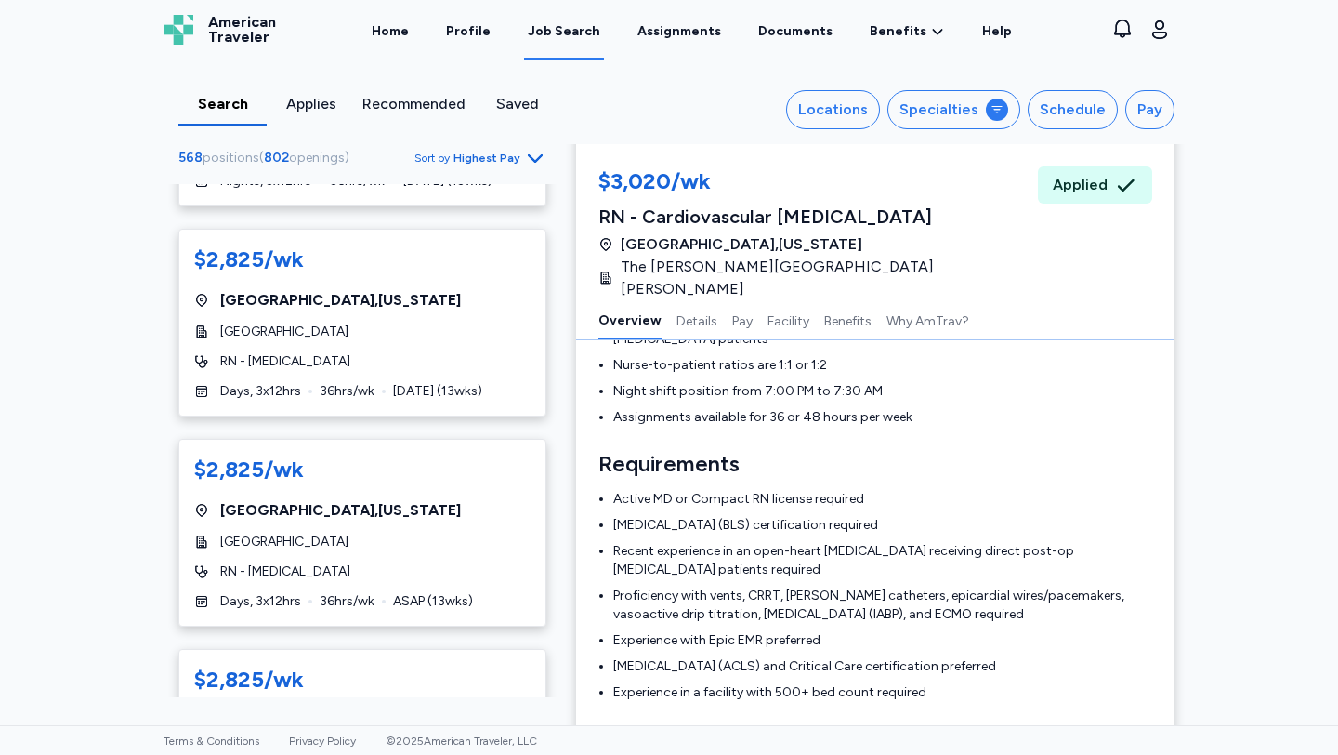
scroll to position [0, 0]
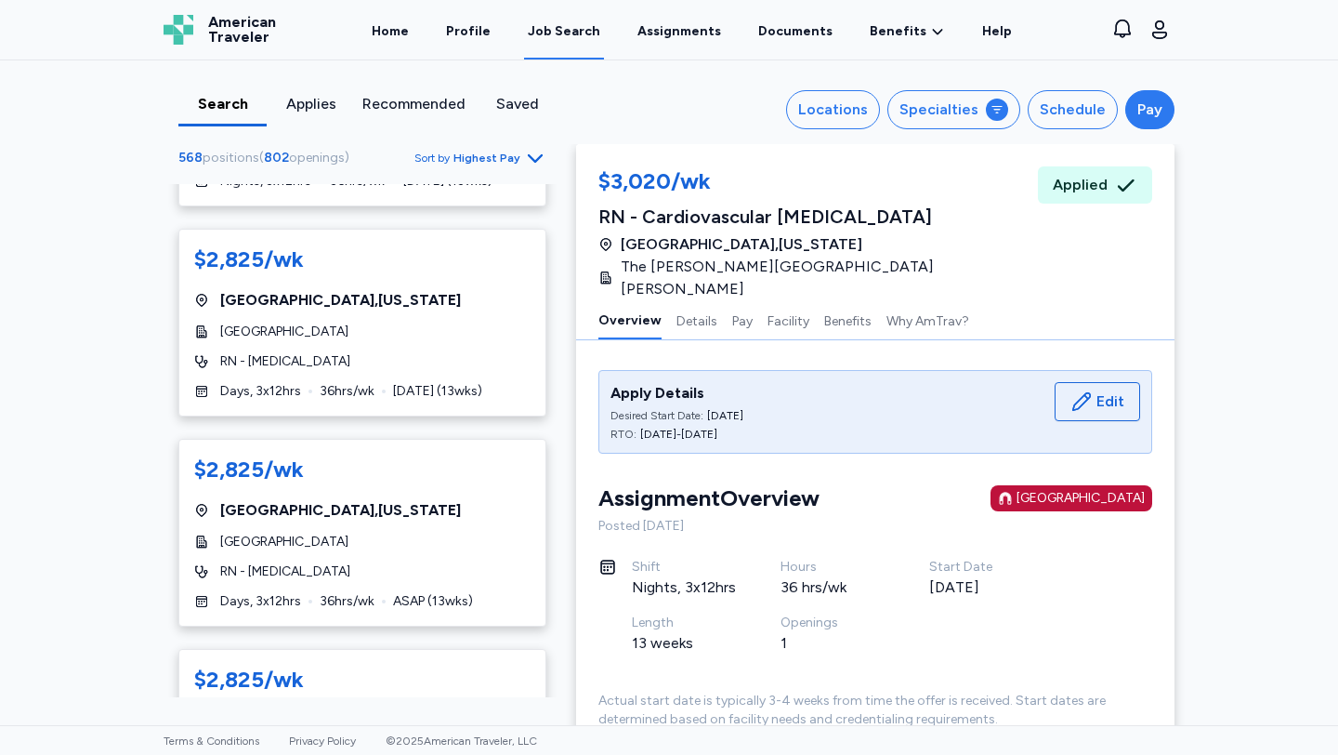
click at [1026, 116] on div "Pay" at bounding box center [1150, 110] width 25 height 22
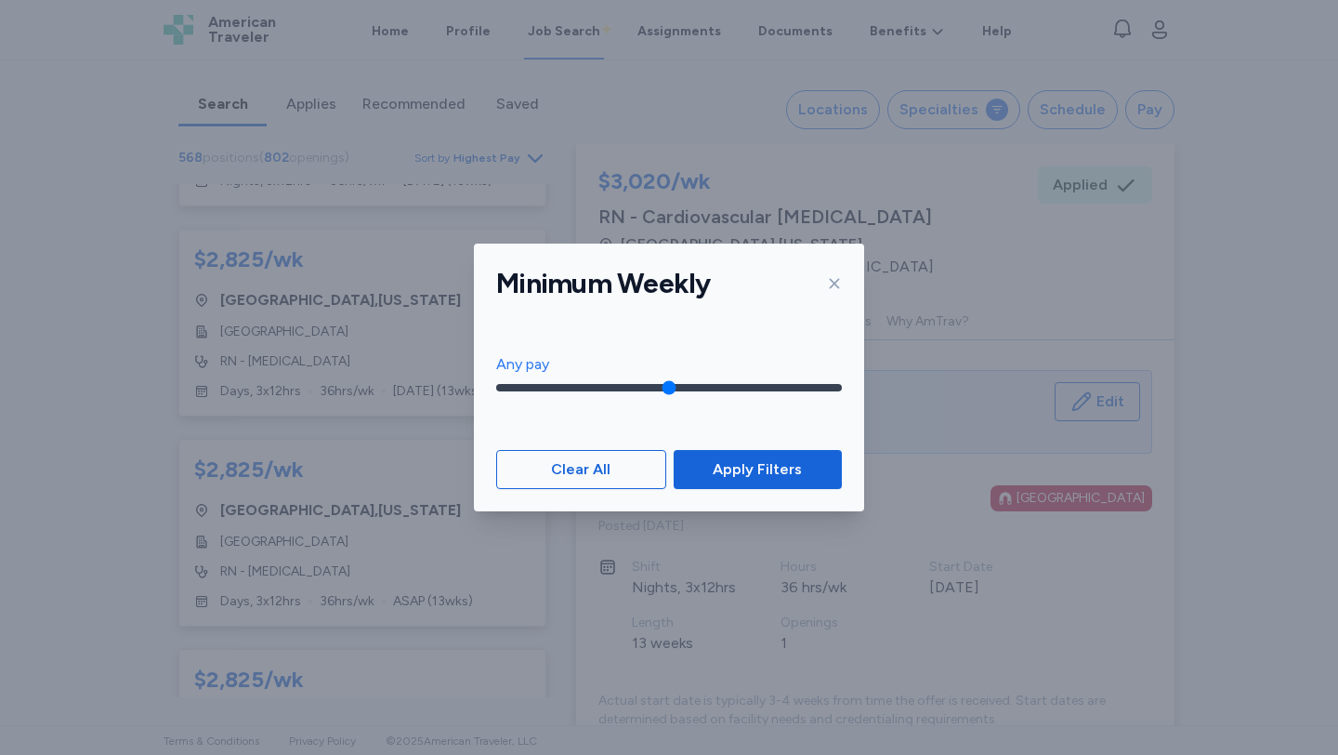
click at [836, 290] on icon at bounding box center [834, 283] width 15 height 15
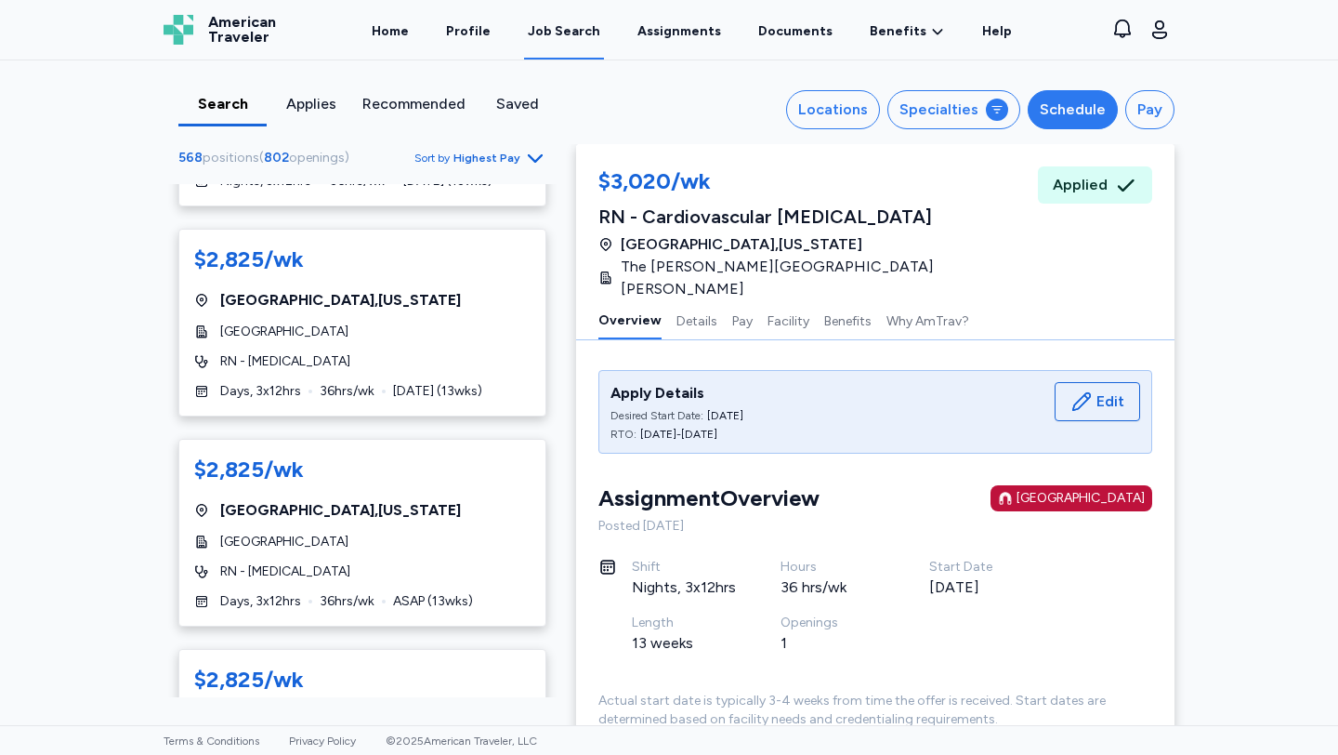
click at [1026, 110] on div "Schedule" at bounding box center [1073, 110] width 66 height 22
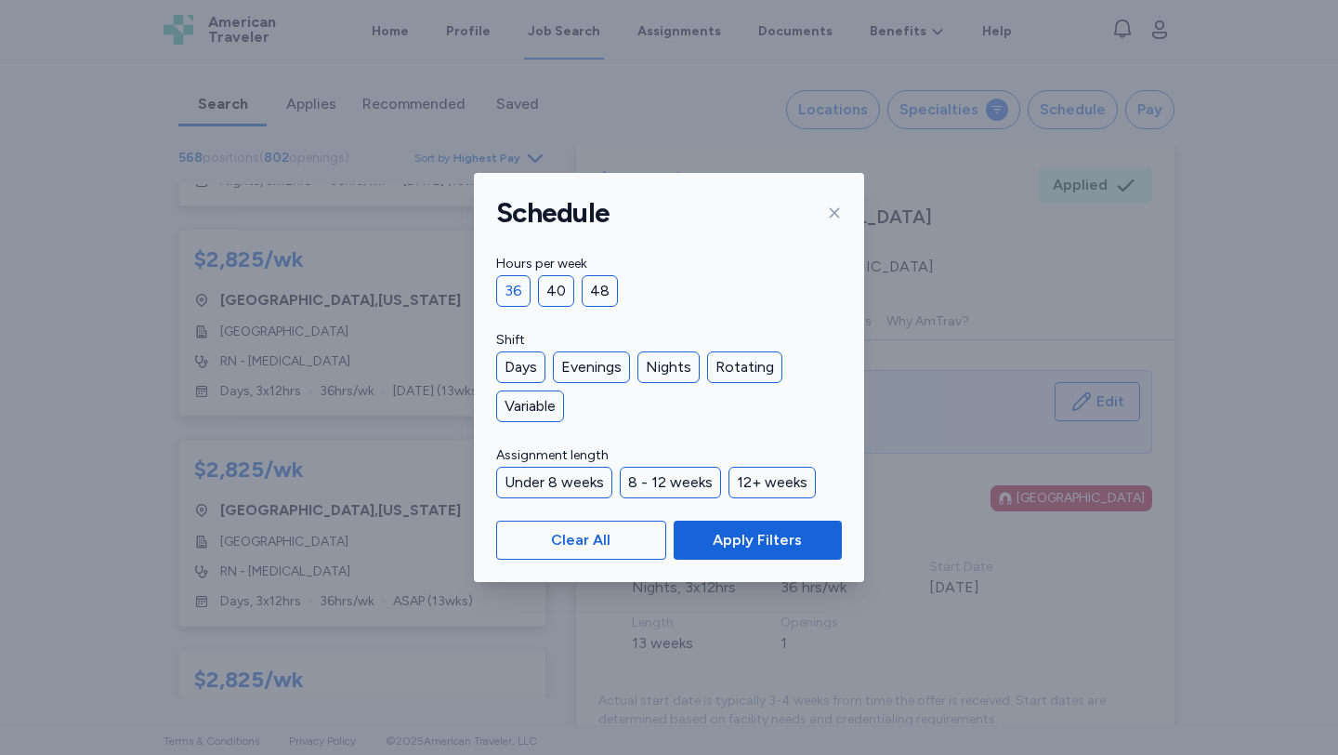
click at [518, 295] on div "36" at bounding box center [513, 291] width 34 height 32
click at [742, 548] on span "Apply Filters" at bounding box center [757, 540] width 89 height 22
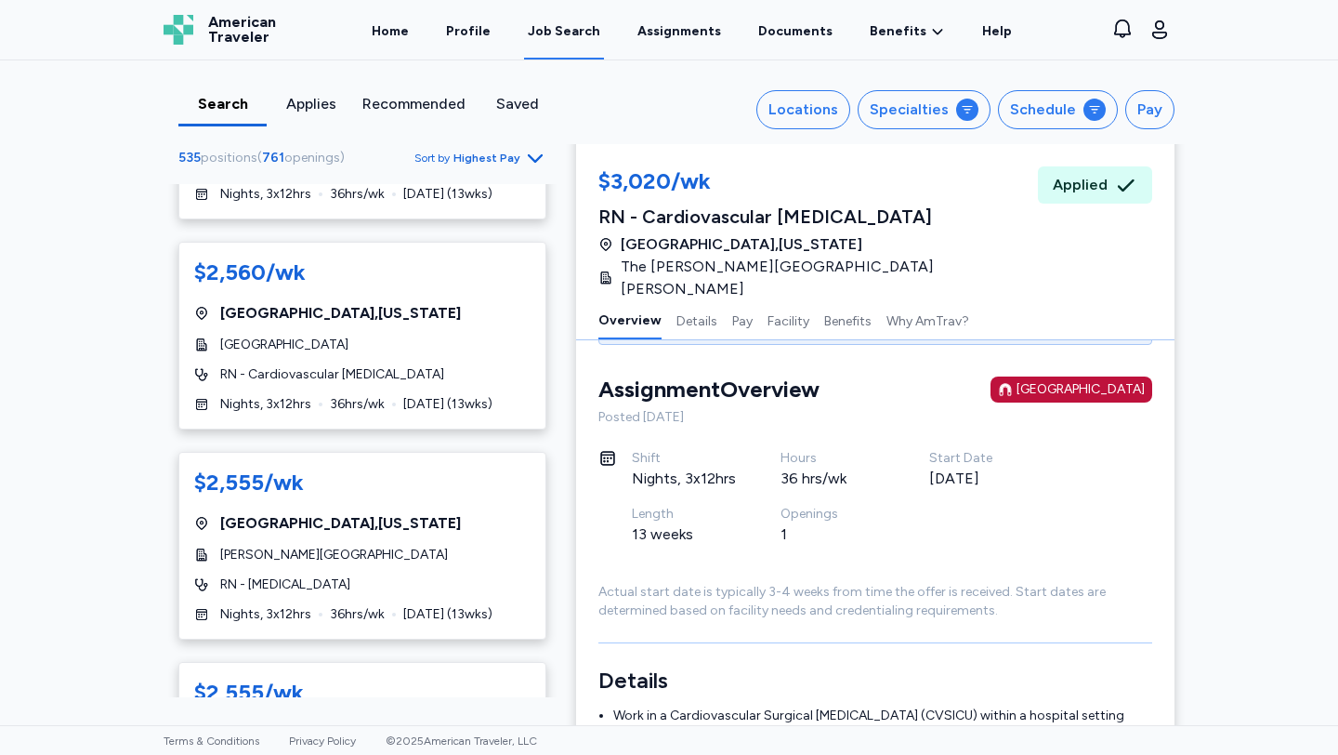
scroll to position [177, 0]
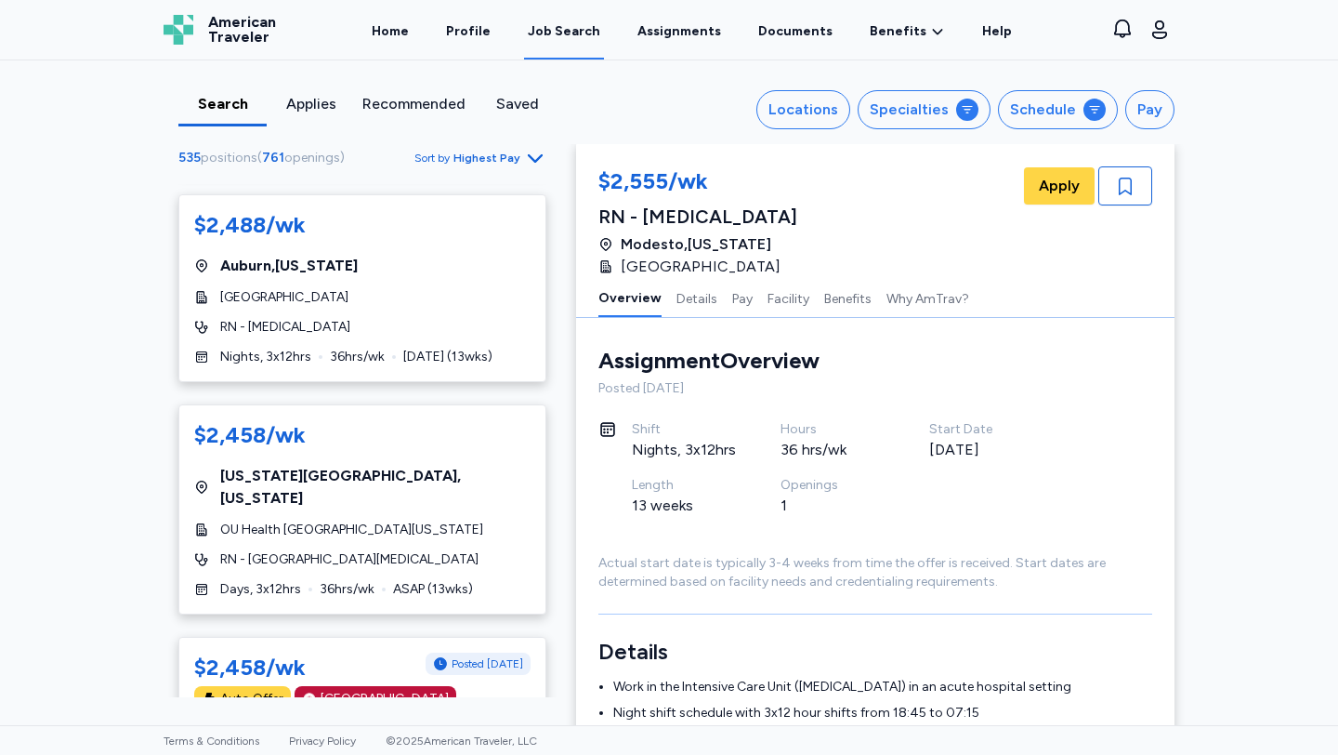
scroll to position [1757, 0]
click at [506, 551] on div "RN - [GEOGRAPHIC_DATA][MEDICAL_DATA]" at bounding box center [362, 560] width 336 height 19
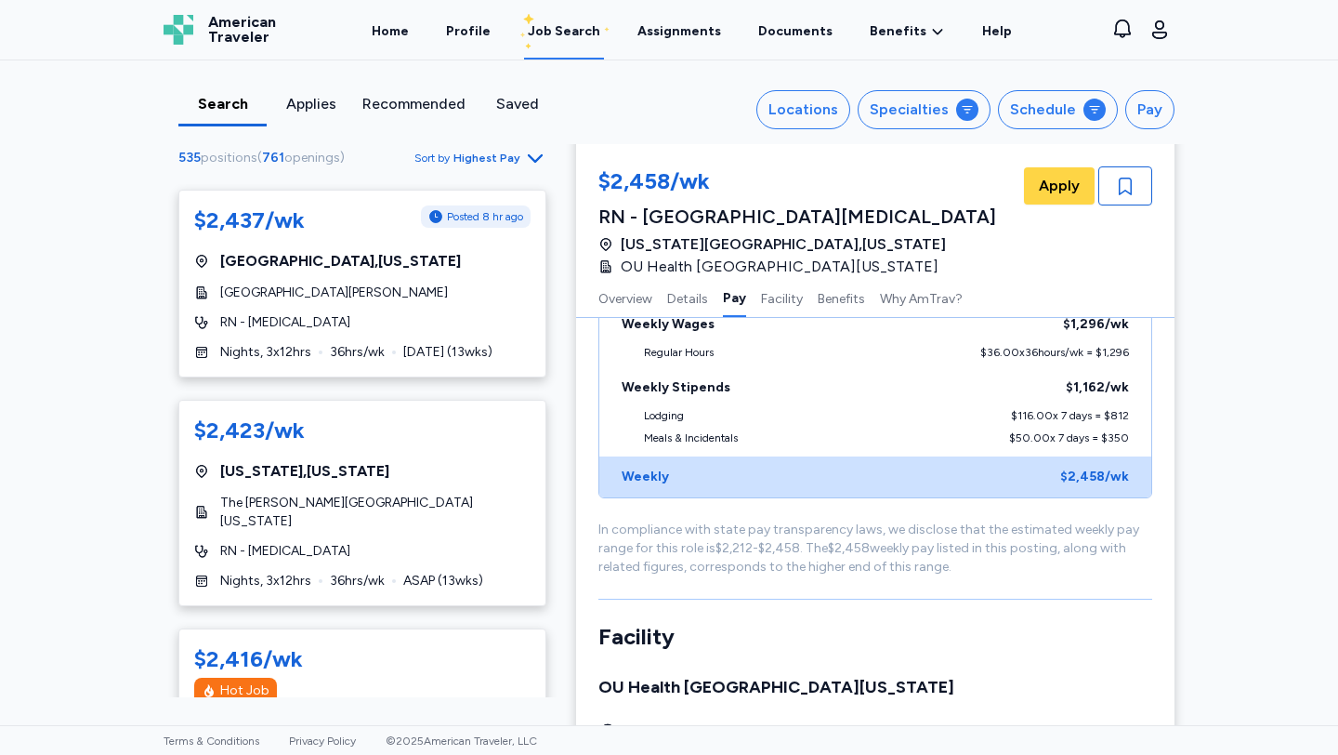
scroll to position [4298, 0]
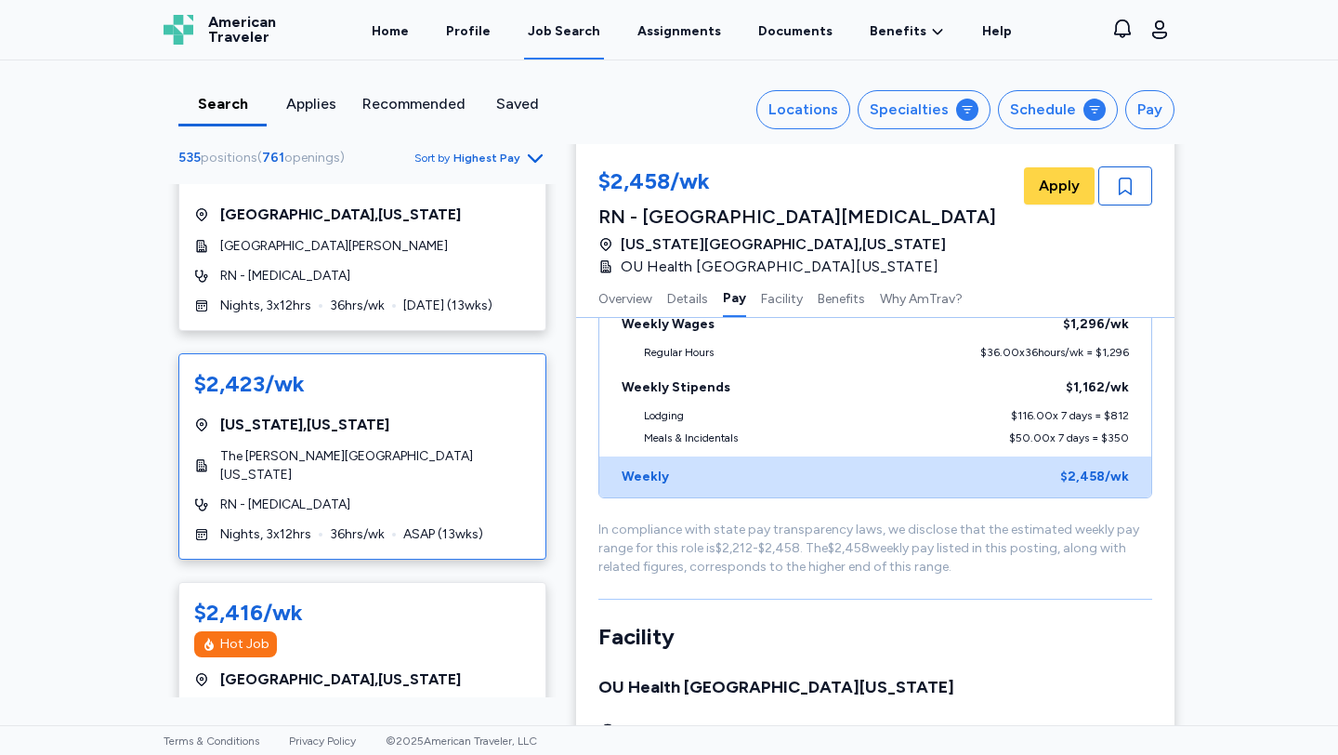
click at [482, 495] on div "RN - [MEDICAL_DATA]" at bounding box center [362, 504] width 336 height 19
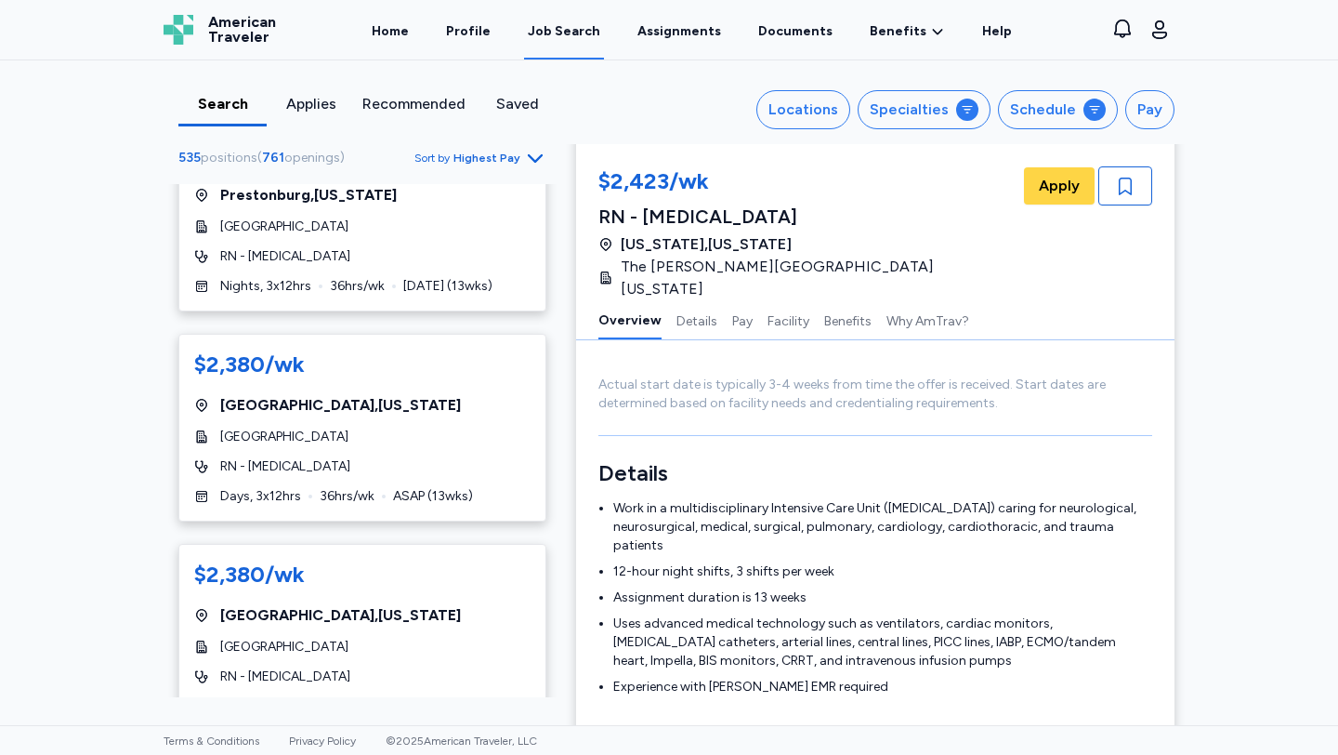
scroll to position [9788, 0]
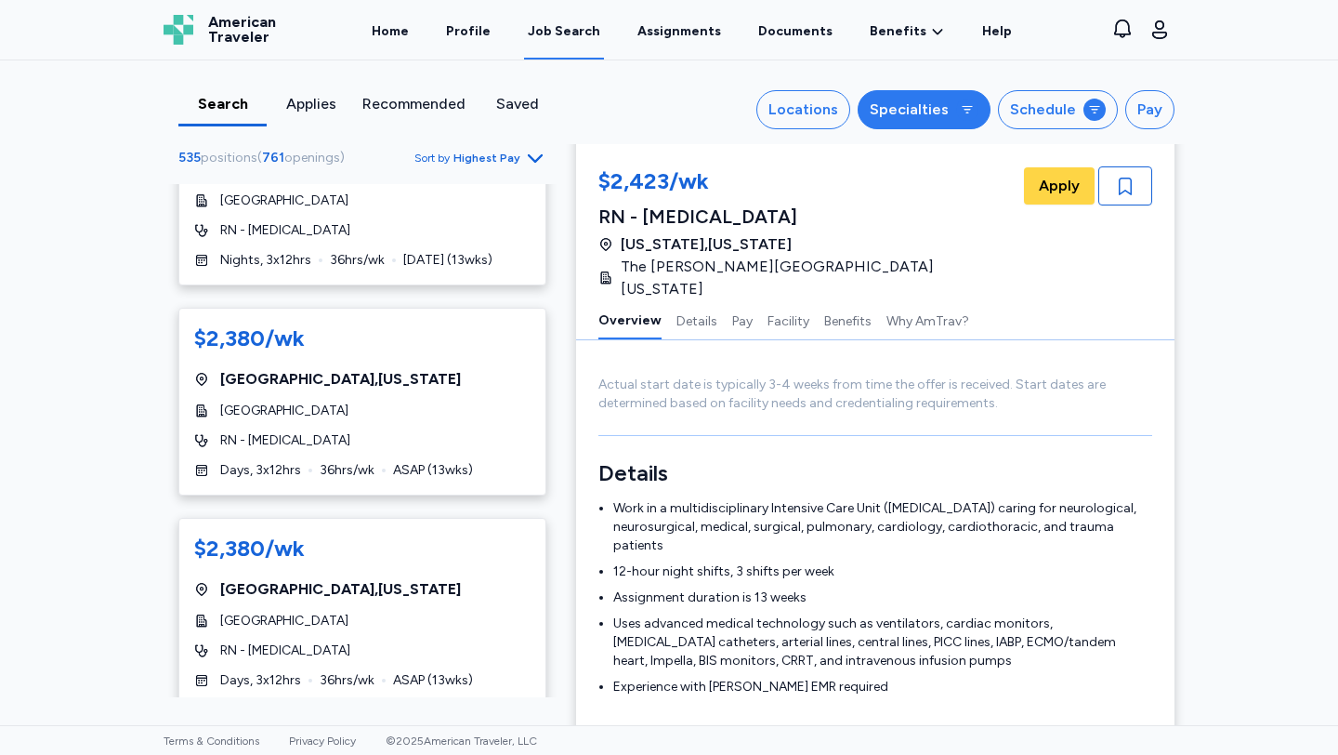
click at [930, 109] on div "Specialties" at bounding box center [909, 110] width 79 height 22
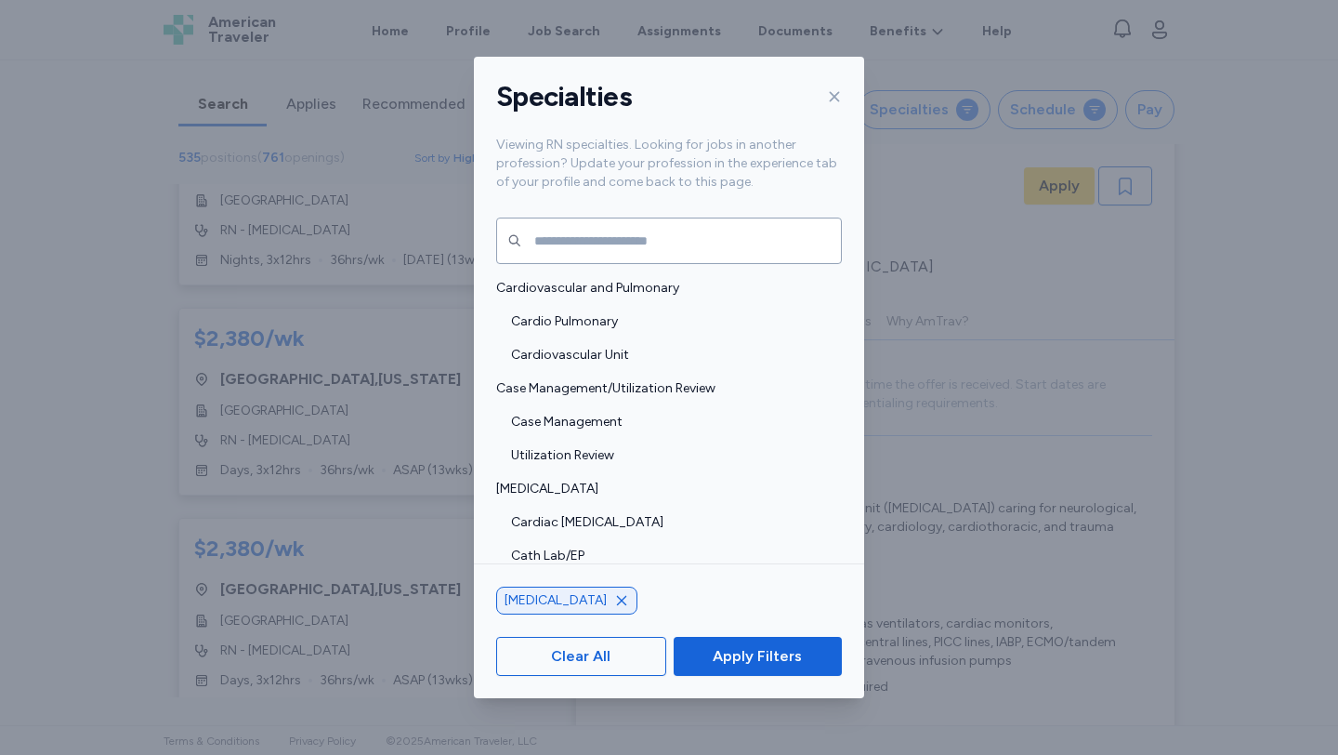
click at [930, 110] on div "Specialties Viewing RN specialties. Looking for jobs in another profession? Upd…" at bounding box center [669, 377] width 1338 height 755
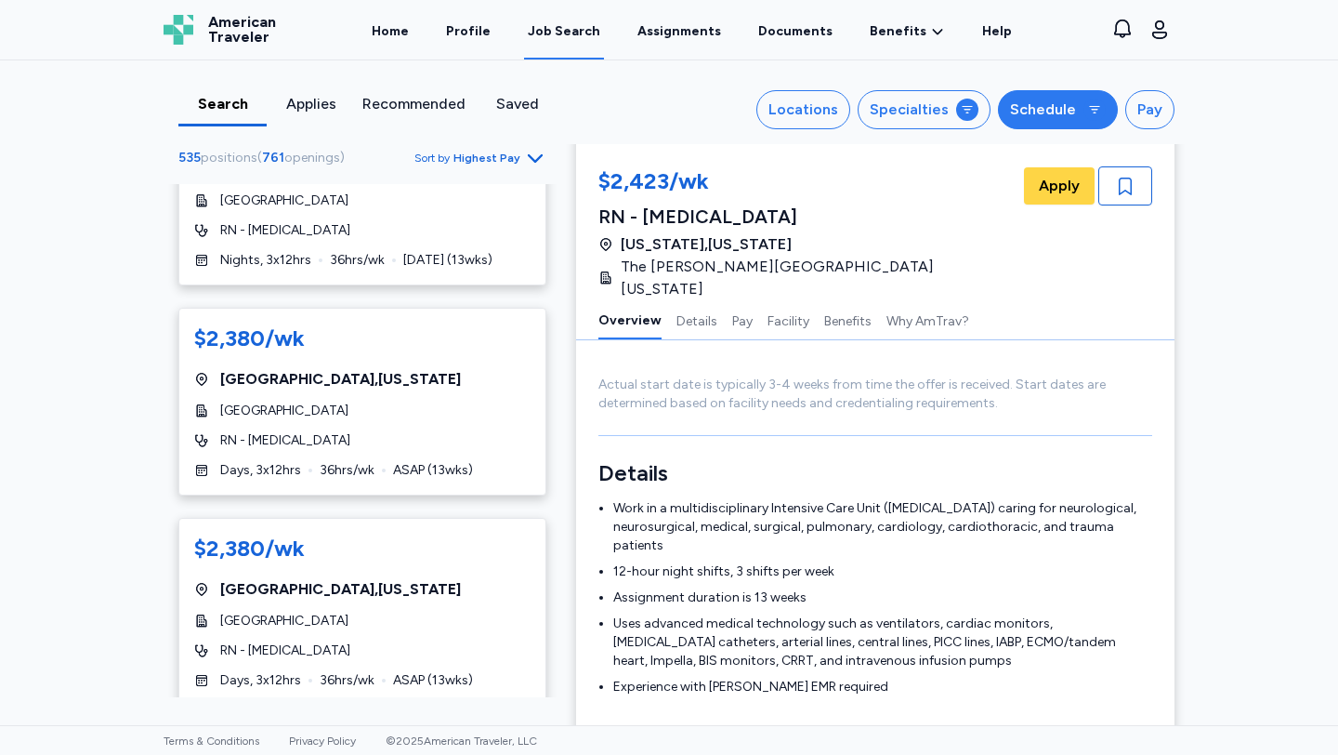
click at [1026, 108] on div "Schedule" at bounding box center [1043, 110] width 66 height 22
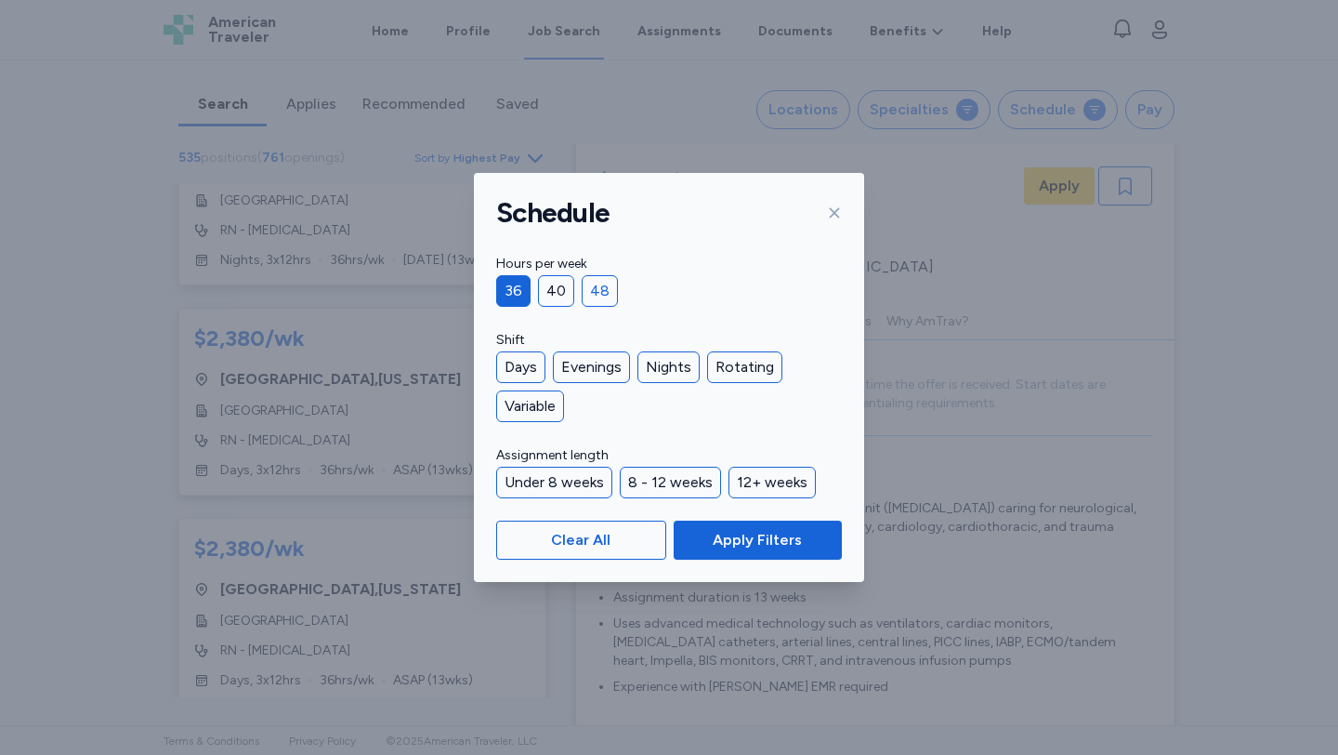
click at [601, 291] on div "48" at bounding box center [600, 291] width 36 height 32
click at [521, 303] on div "36" at bounding box center [513, 291] width 34 height 32
click at [728, 545] on span "Apply Filters" at bounding box center [757, 540] width 89 height 22
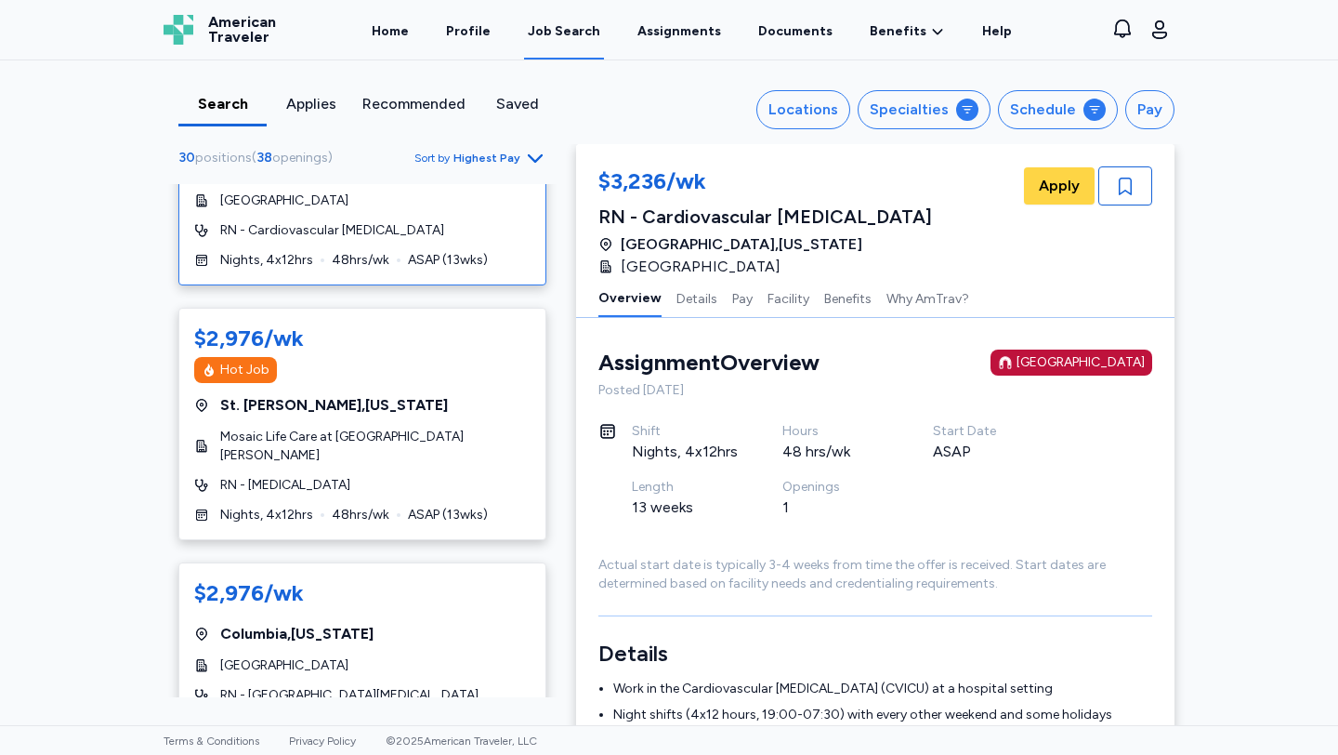
scroll to position [1253, 0]
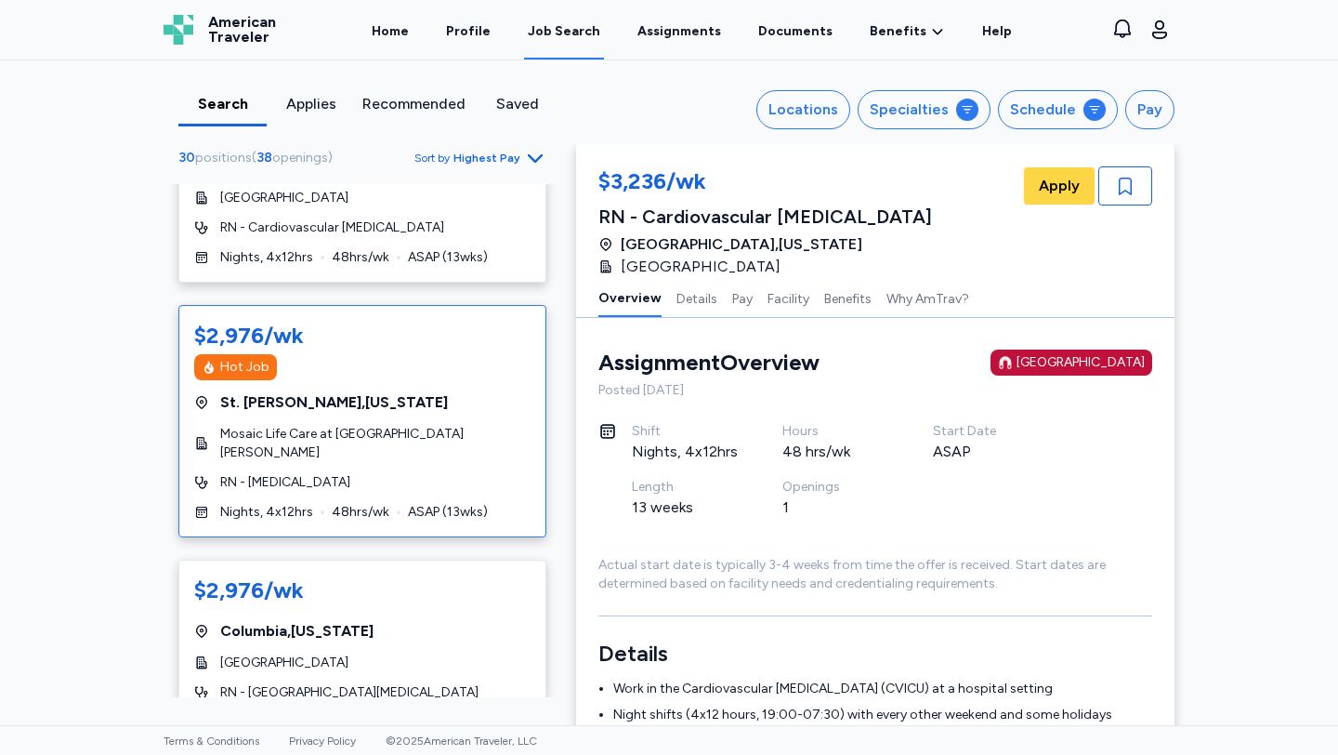
click at [446, 473] on div "RN - [MEDICAL_DATA]" at bounding box center [362, 482] width 336 height 19
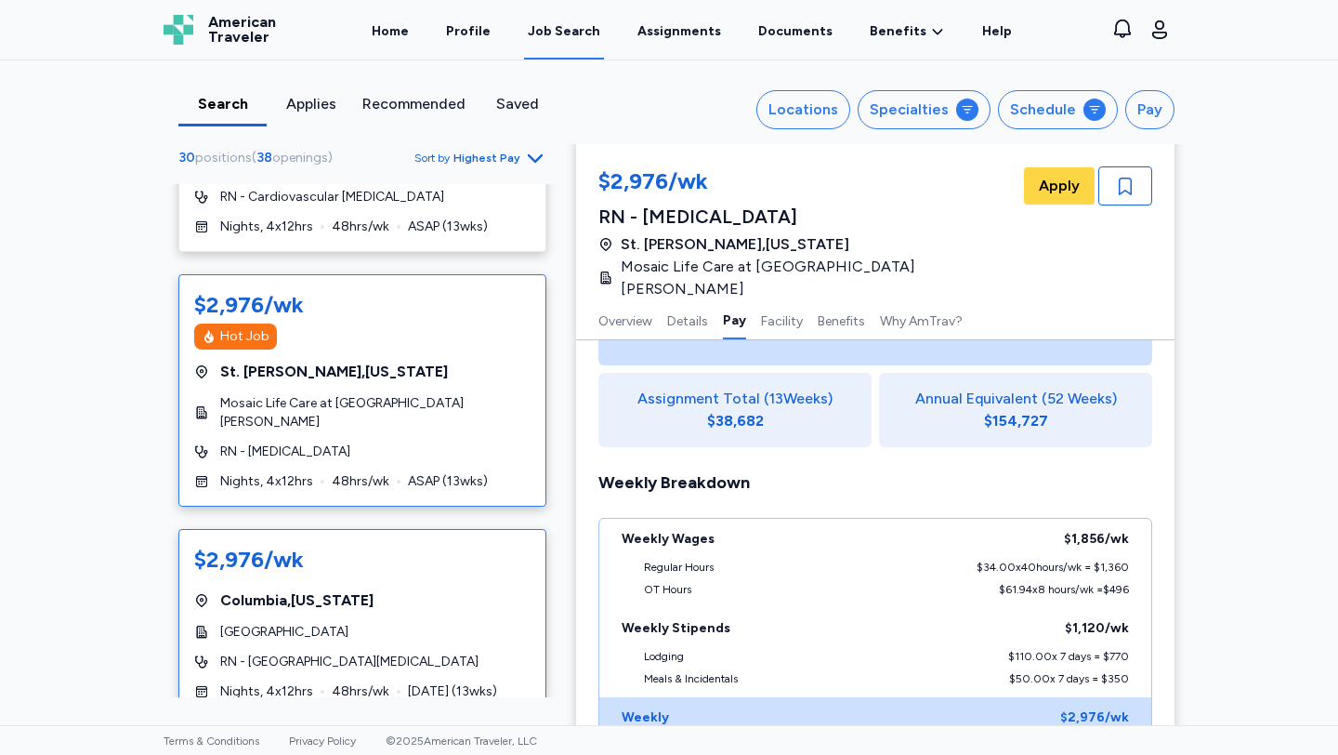
scroll to position [1289, 0]
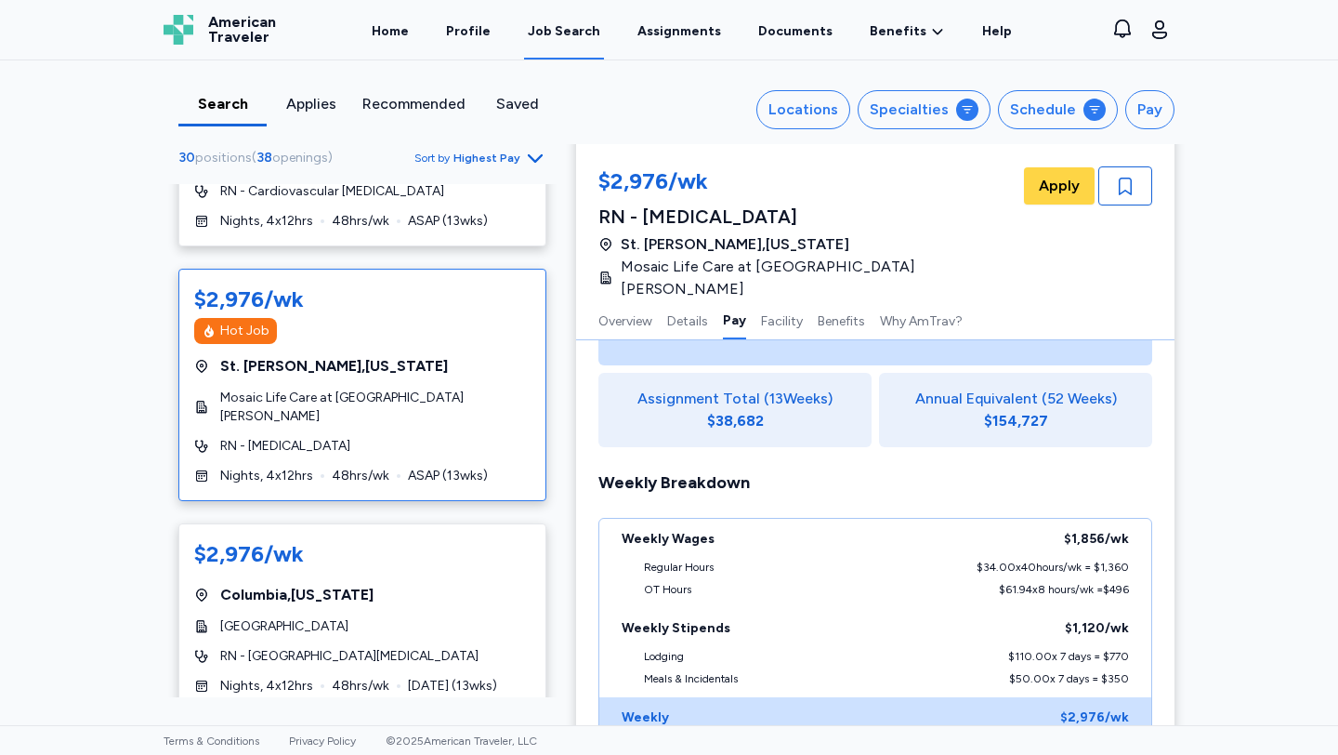
click at [421, 437] on div "RN - [MEDICAL_DATA]" at bounding box center [362, 446] width 336 height 19
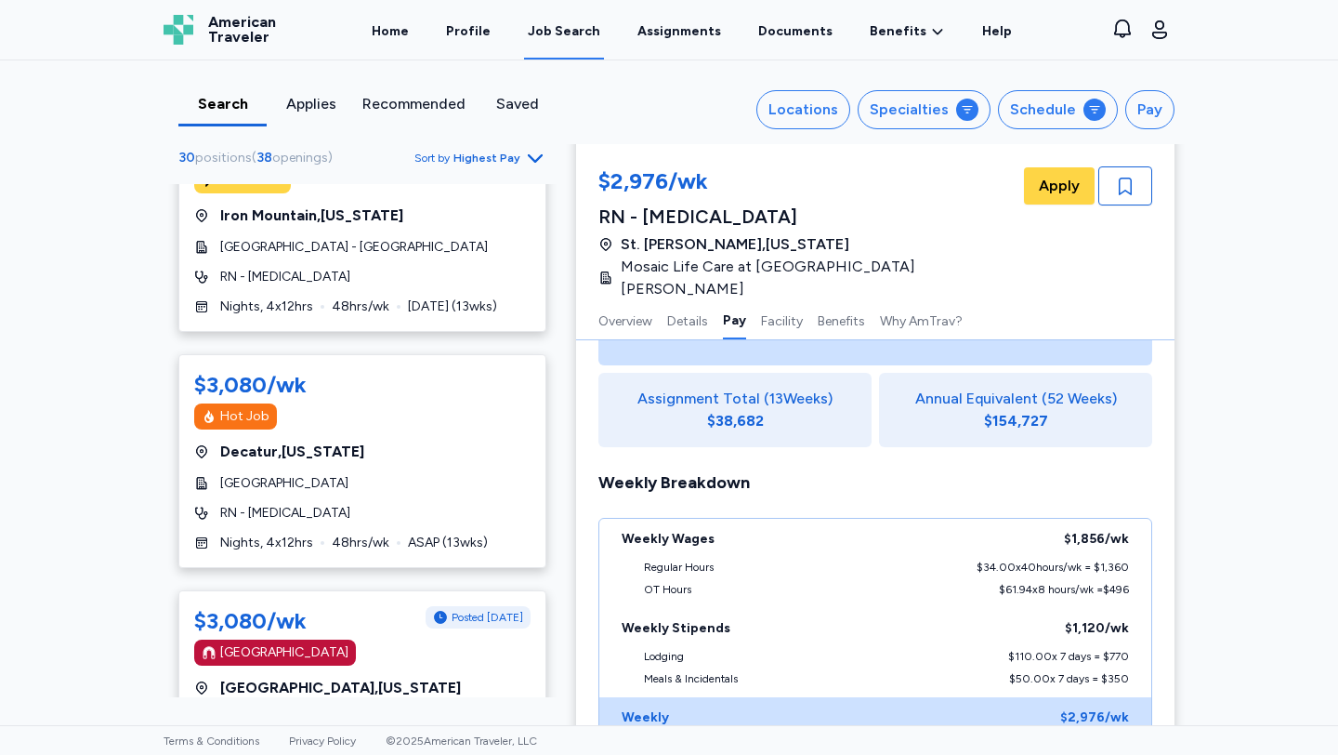
scroll to position [726, 0]
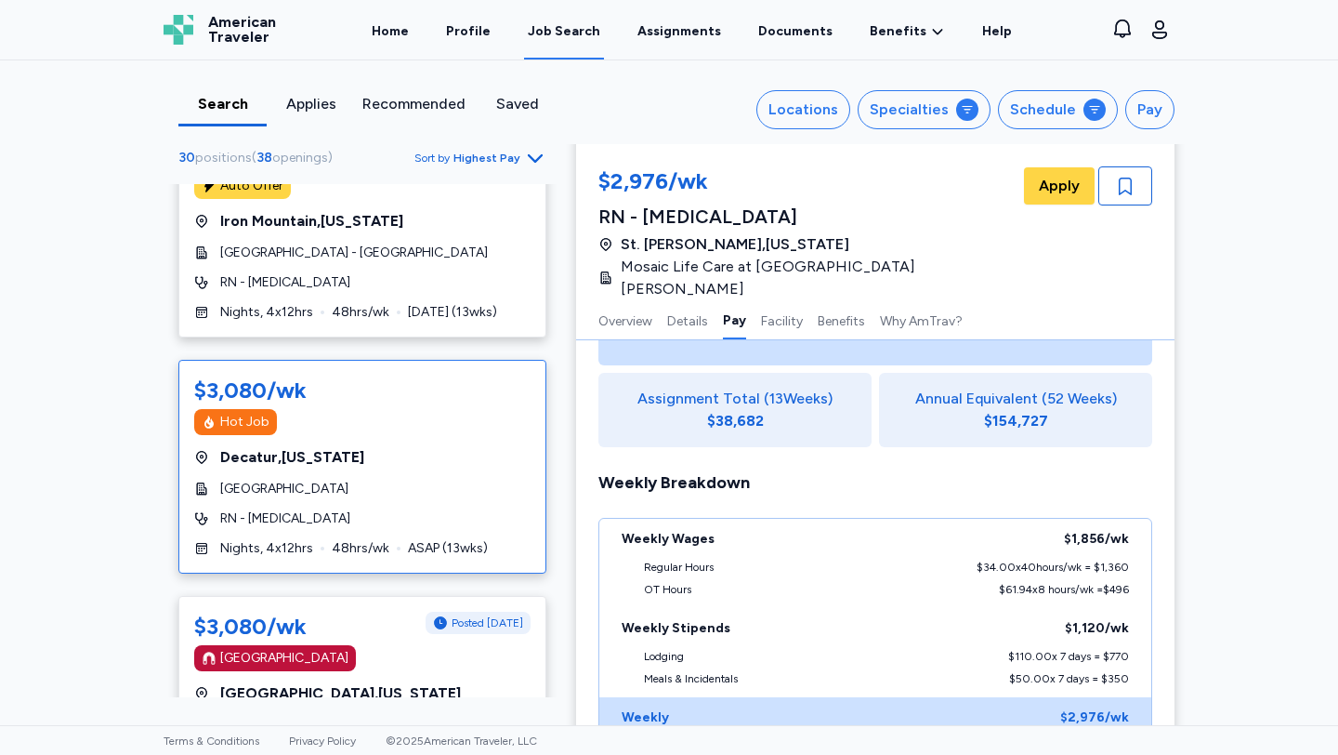
click at [426, 416] on div "$3,080/wk Hot Job [GEOGRAPHIC_DATA] , [US_STATE] [GEOGRAPHIC_DATA] RN - [MEDICA…" at bounding box center [362, 467] width 368 height 214
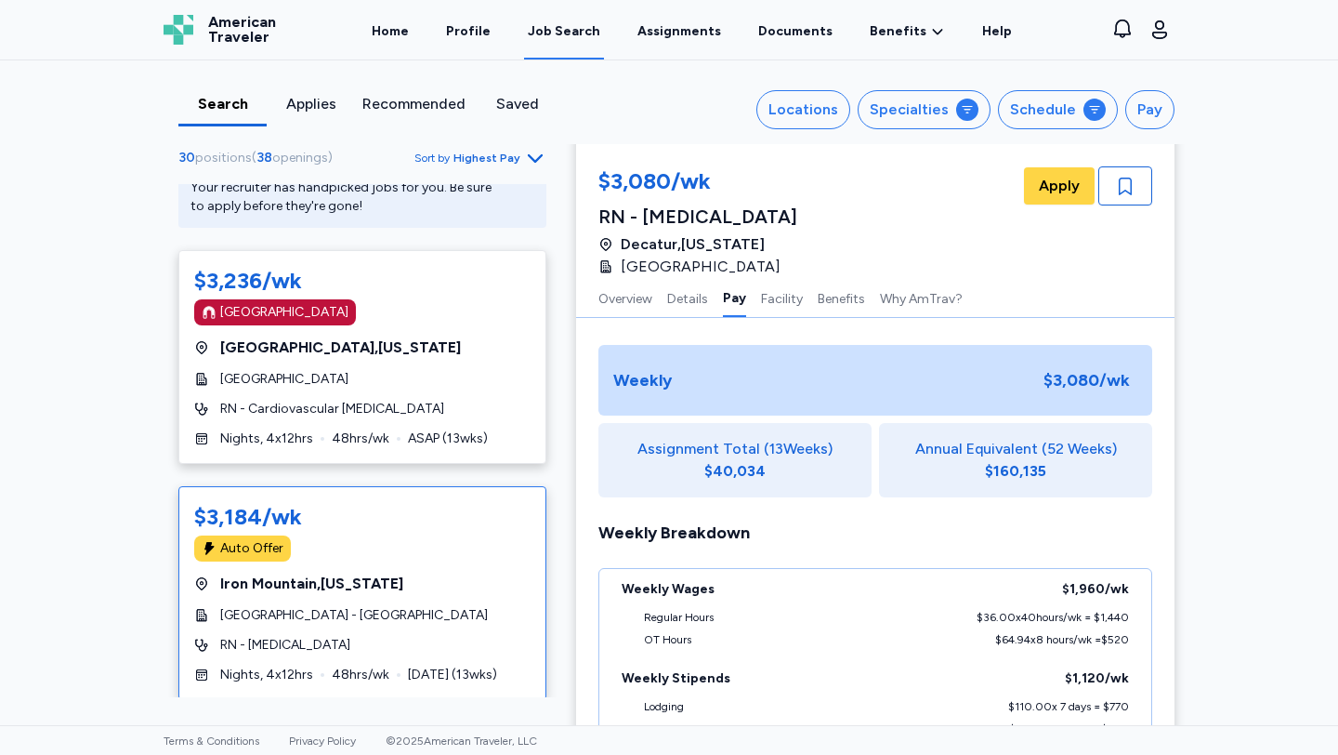
scroll to position [350, 0]
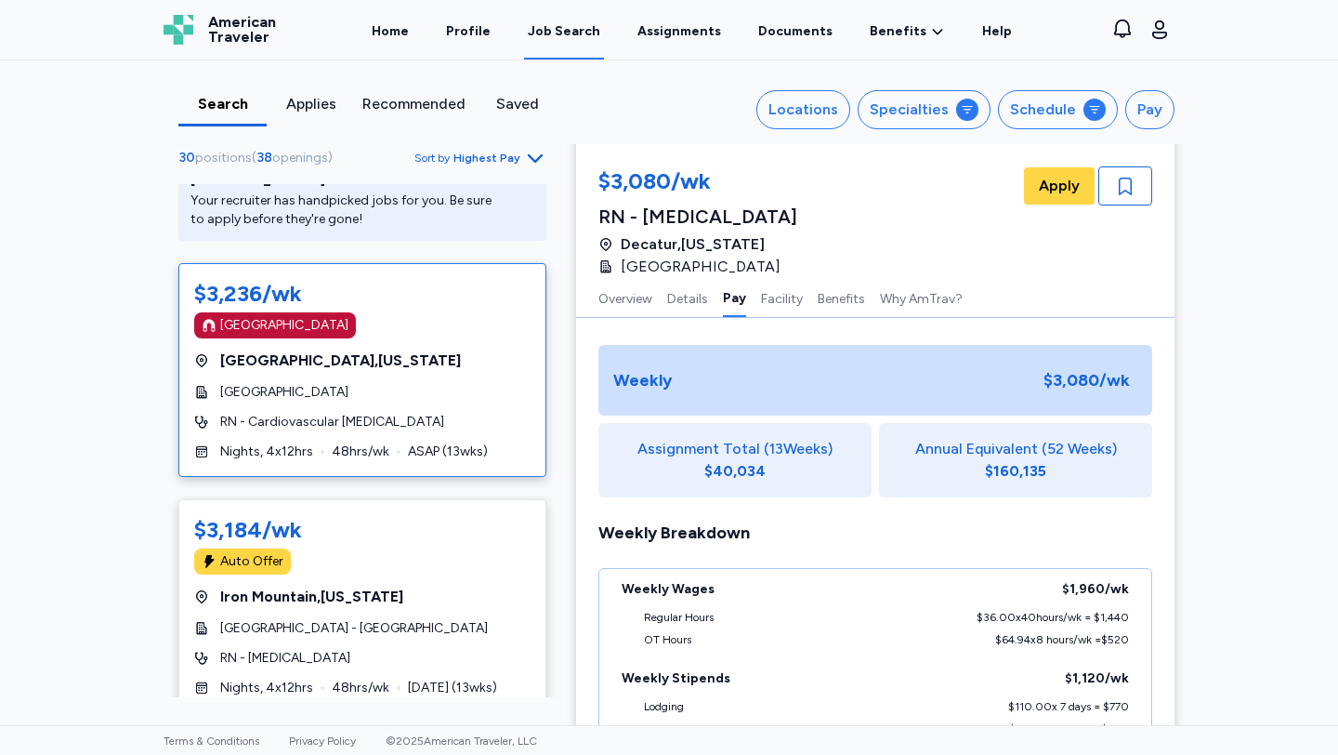
click at [461, 380] on div "$3,236/wk [GEOGRAPHIC_DATA] [GEOGRAPHIC_DATA] , [US_STATE][GEOGRAPHIC_DATA] RN …" at bounding box center [362, 370] width 368 height 214
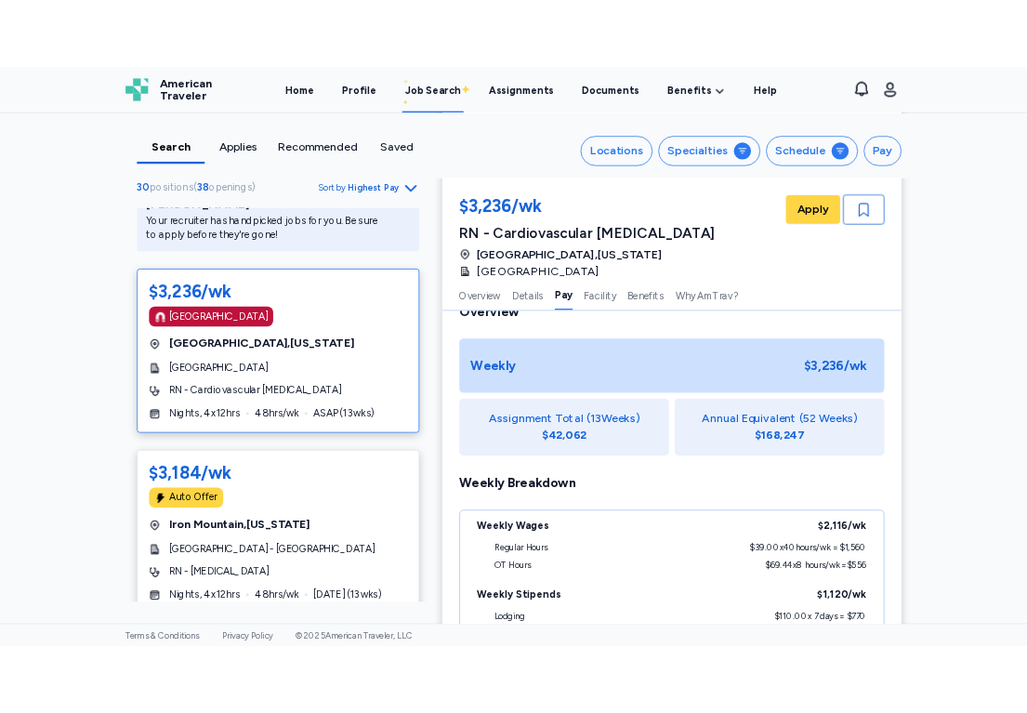
scroll to position [1315, 0]
